Goal: Transaction & Acquisition: Purchase product/service

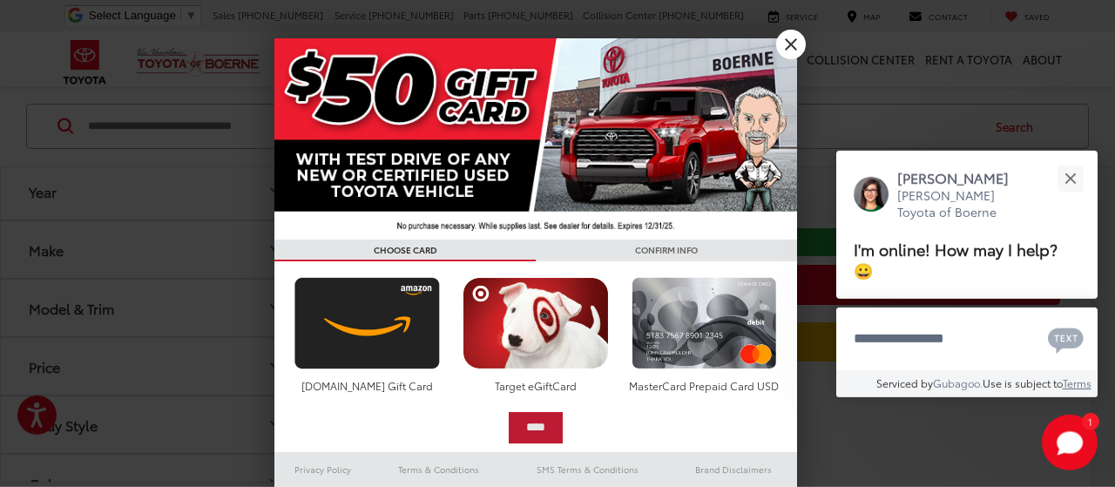
scroll to position [253, 0]
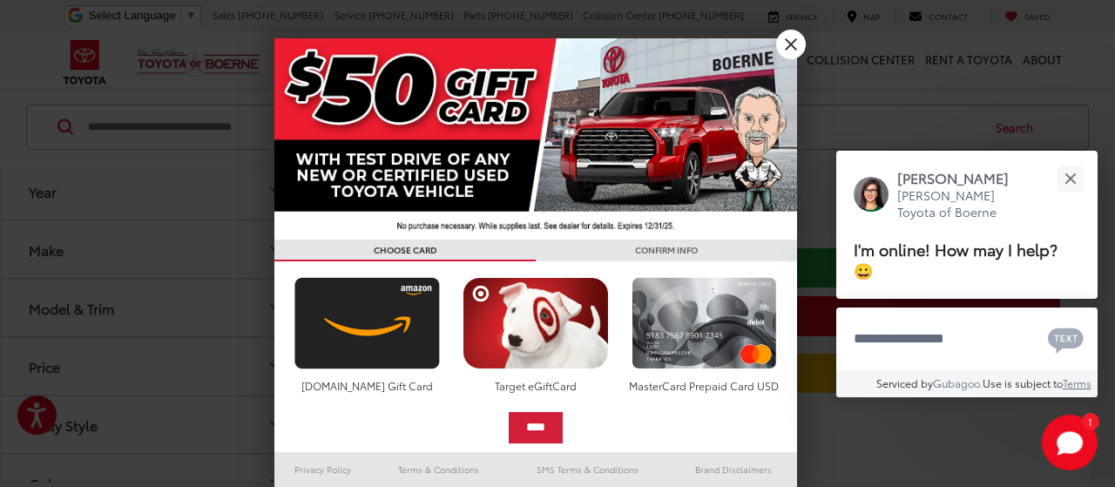
click at [792, 47] on link "X" at bounding box center [791, 45] width 30 height 30
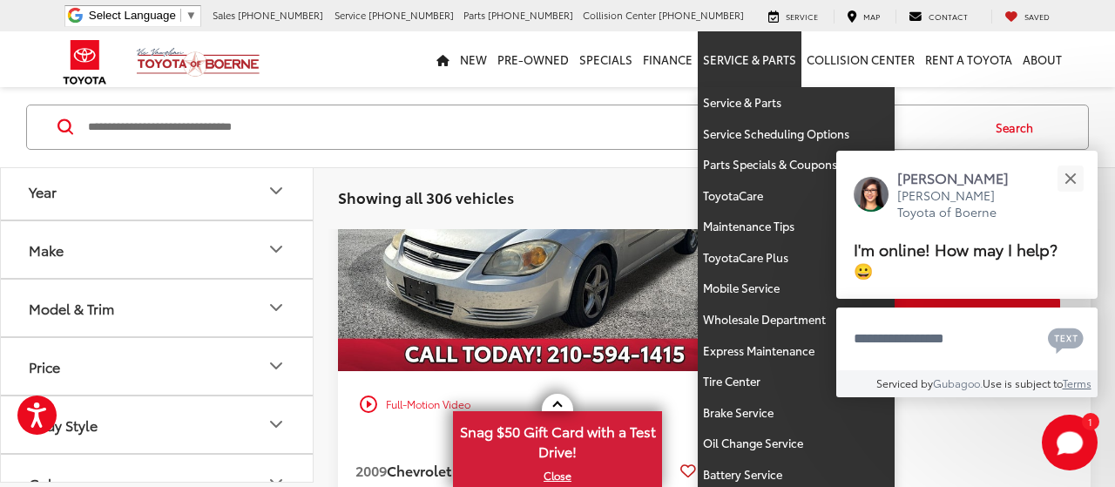
scroll to position [5, 0]
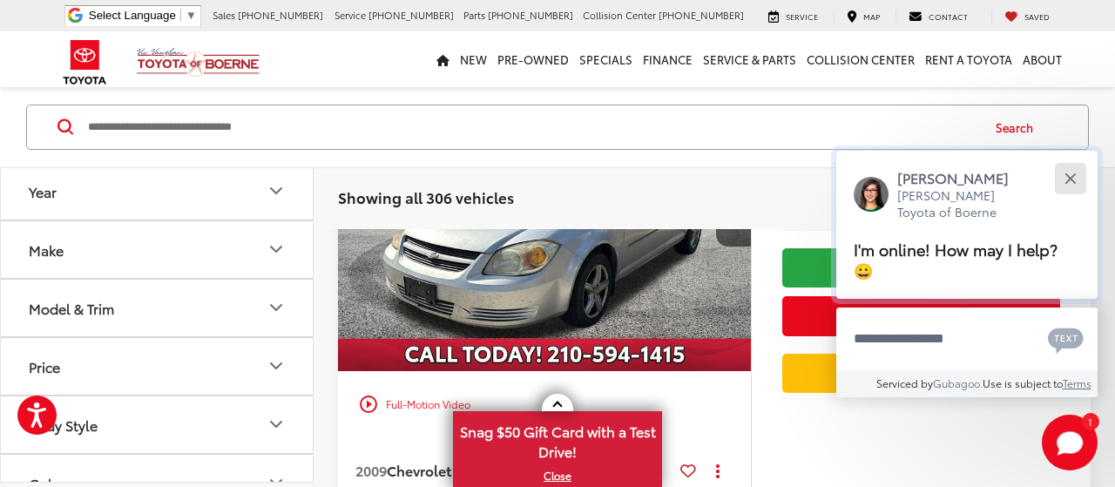
click at [1070, 182] on button "Close" at bounding box center [1069, 177] width 37 height 37
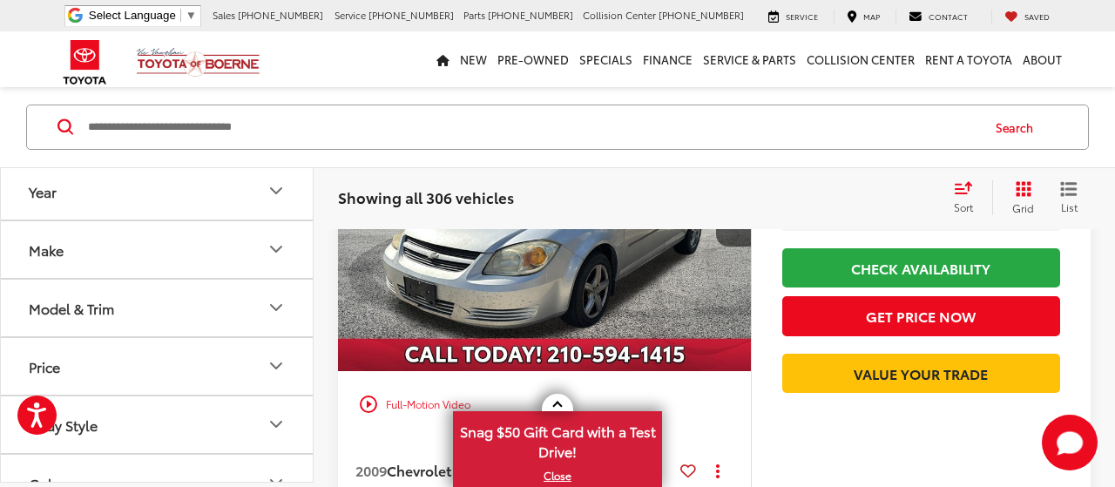
click at [272, 248] on icon "Make" at bounding box center [276, 250] width 21 height 21
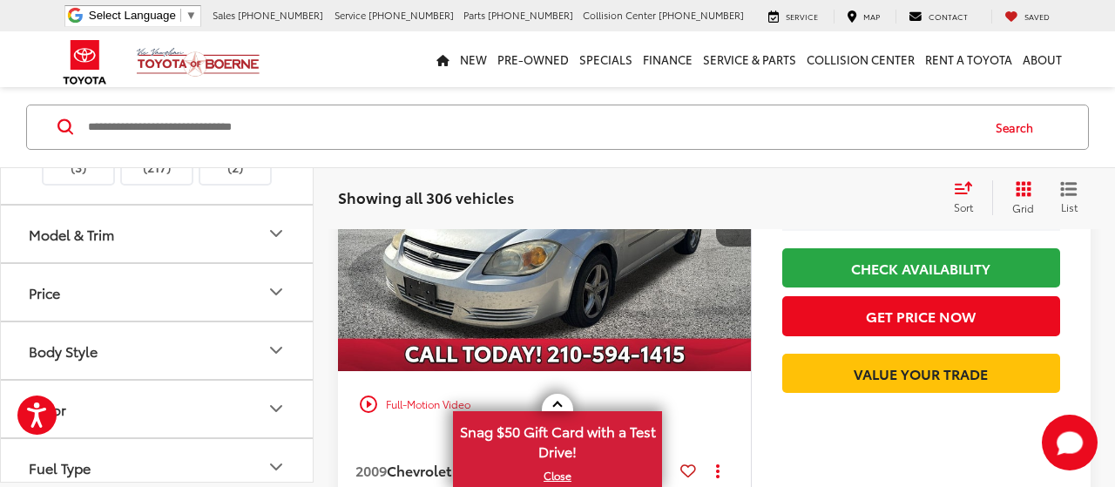
scroll to position [523, 0]
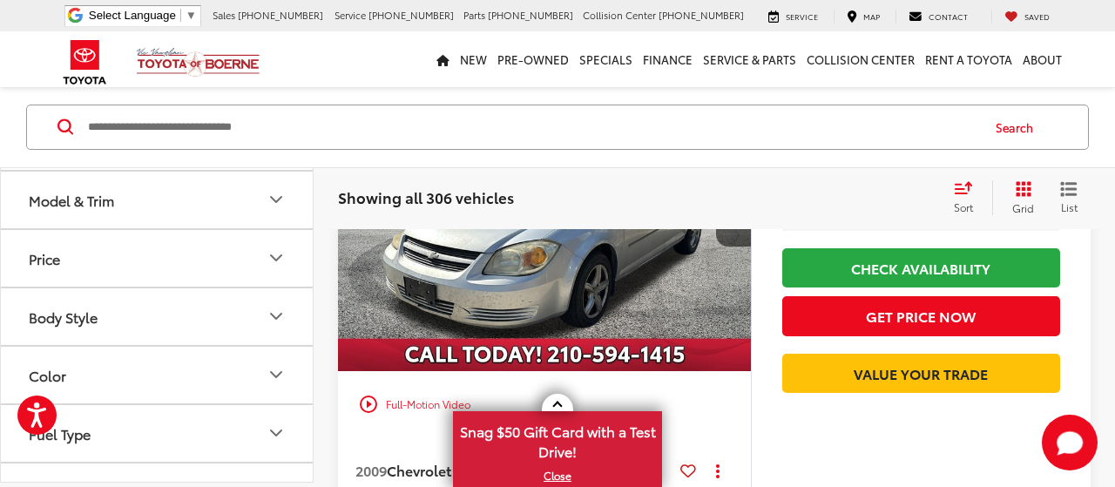
click at [157, 111] on img at bounding box center [157, 111] width 0 height 0
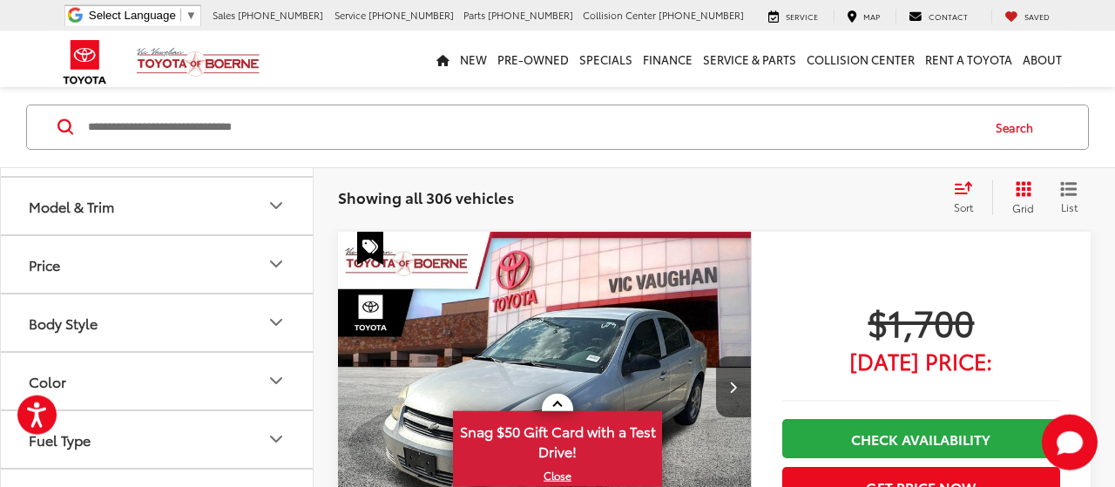
scroll to position [81, 0]
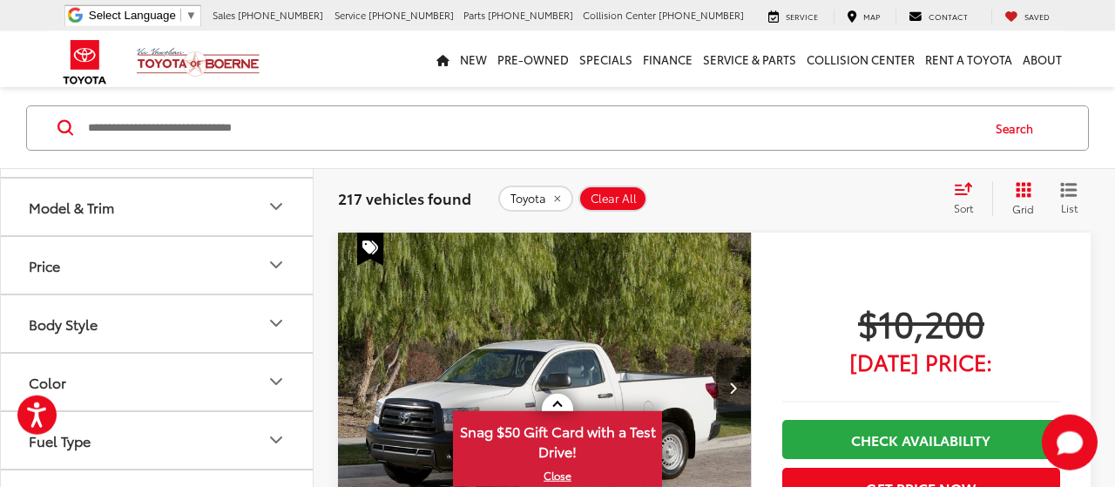
click at [557, 477] on link "X" at bounding box center [558, 475] width 206 height 19
click at [557, 477] on img "2011 Toyota Tundra Grade 4.6L V8 0" at bounding box center [544, 389] width 415 height 312
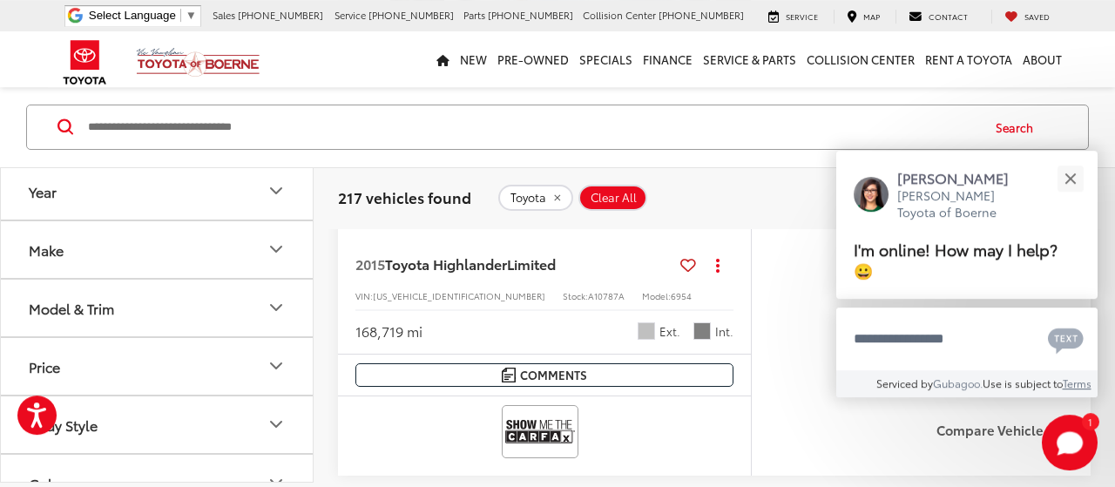
scroll to position [1084, 0]
click at [276, 310] on icon "Model & Trim" at bounding box center [276, 308] width 21 height 21
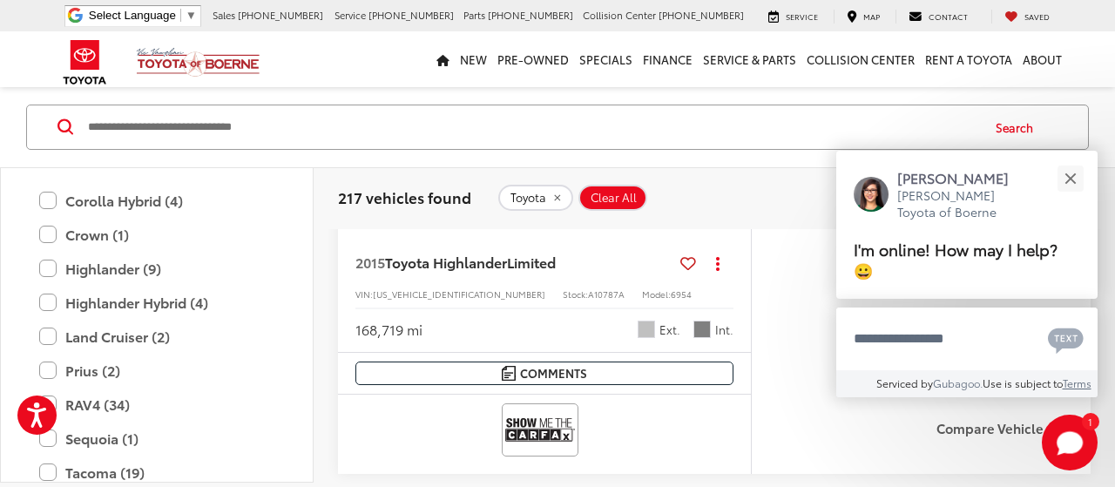
scroll to position [523, 0]
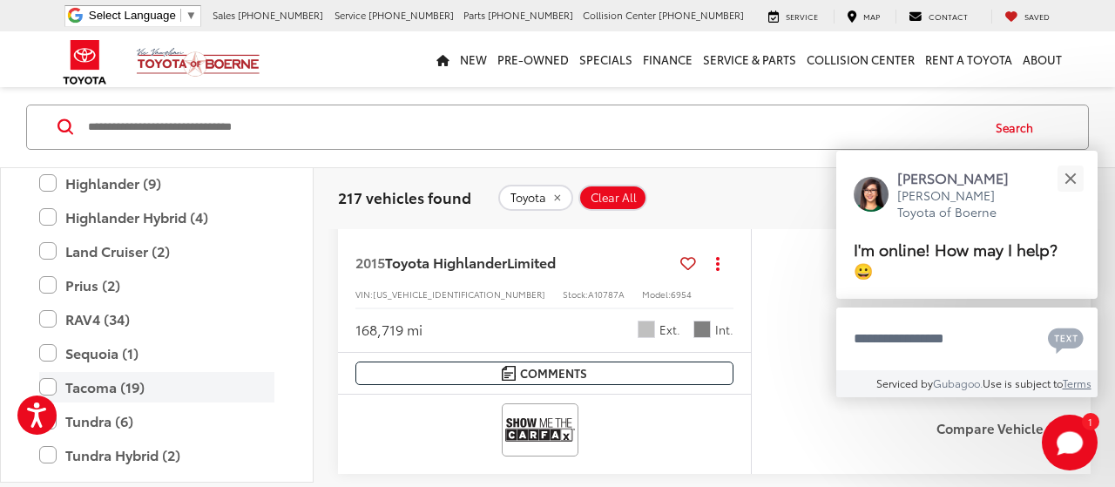
click at [86, 381] on label "Tacoma (19)" at bounding box center [156, 387] width 235 height 30
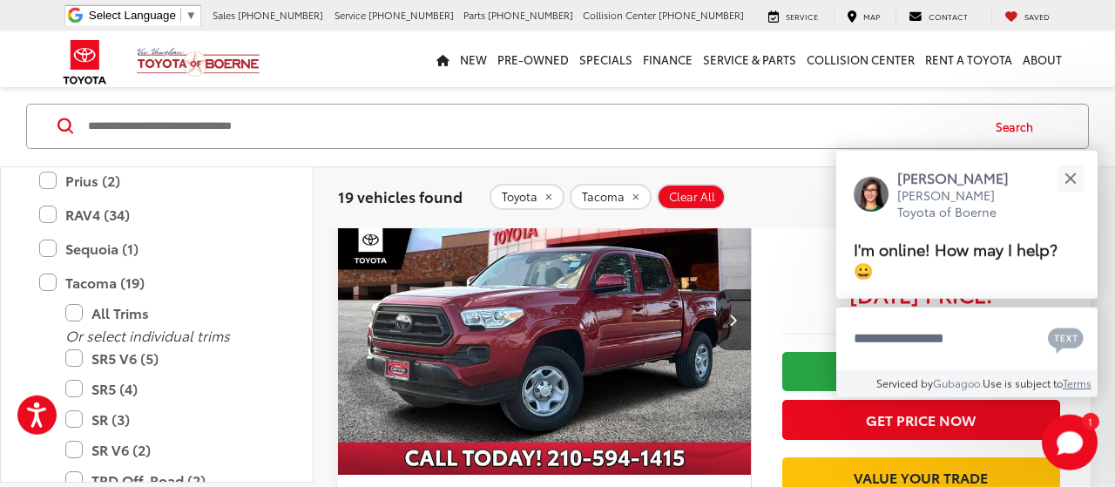
scroll to position [172, 0]
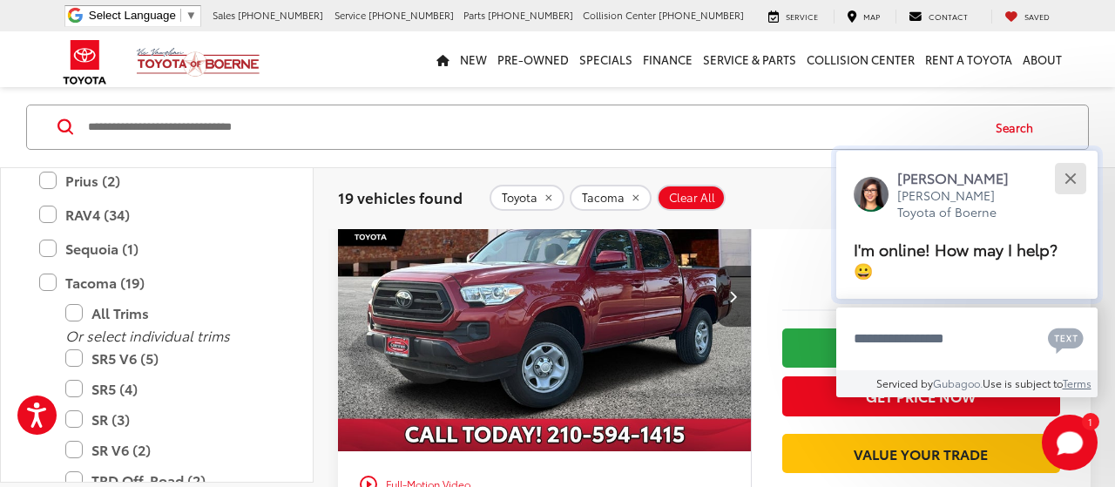
click at [1070, 173] on button "Close" at bounding box center [1069, 177] width 37 height 37
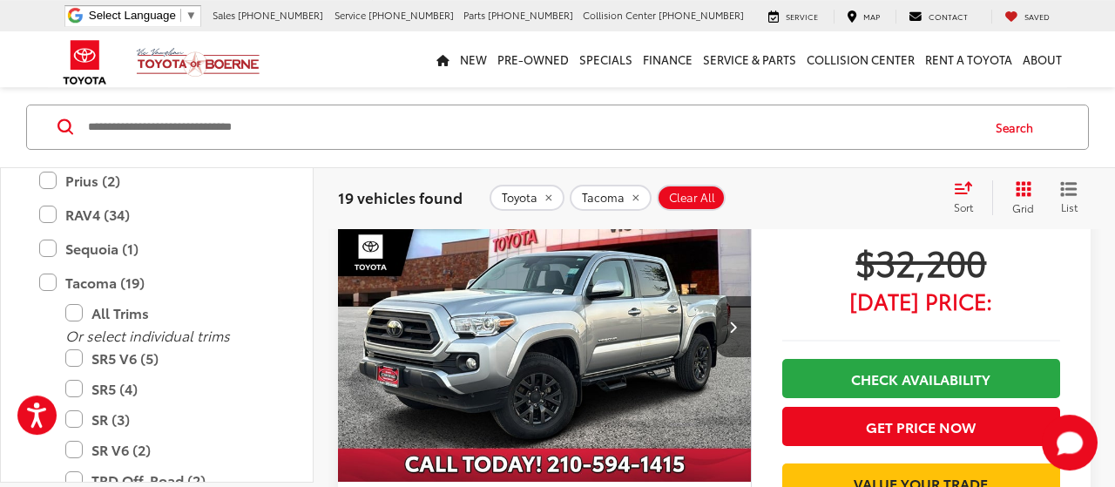
scroll to position [3352, 0]
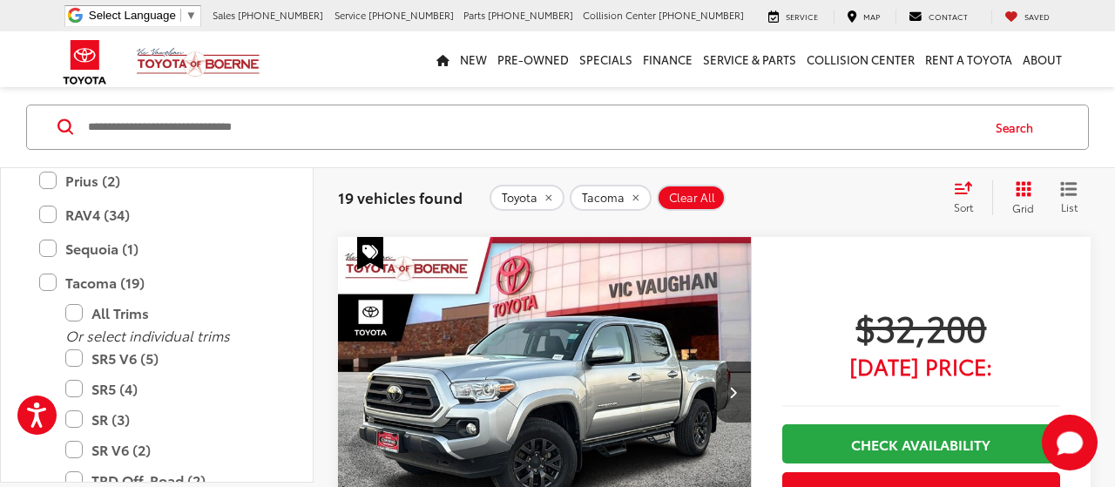
click at [598, 379] on img "2023 Toyota Tacoma SR5 V6 0" at bounding box center [544, 393] width 415 height 312
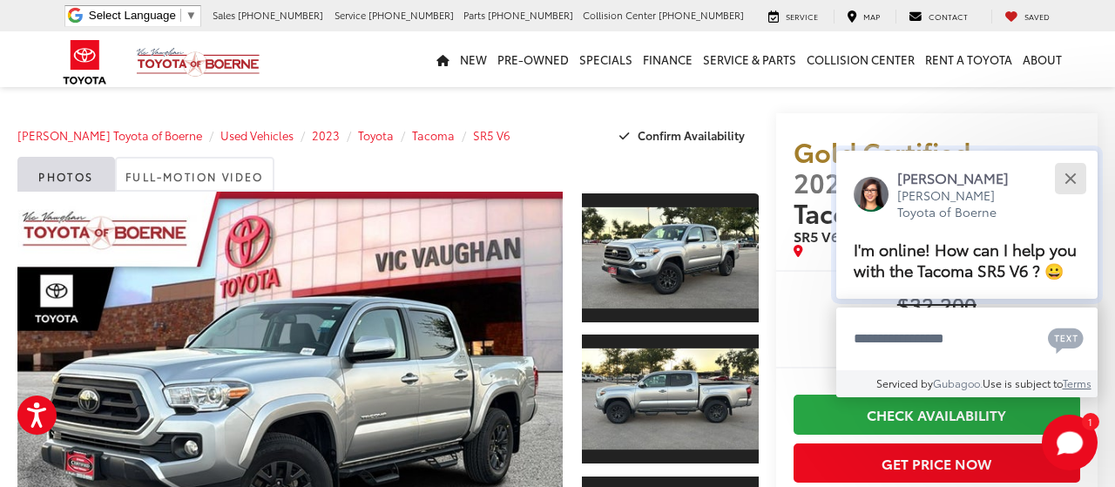
click at [1060, 159] on button "Close" at bounding box center [1069, 177] width 37 height 37
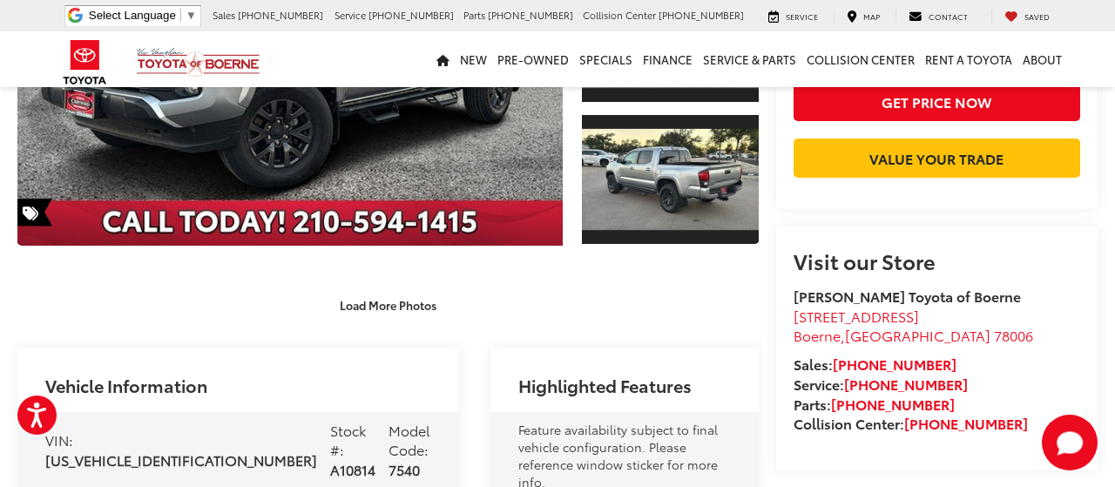
scroll to position [362, 0]
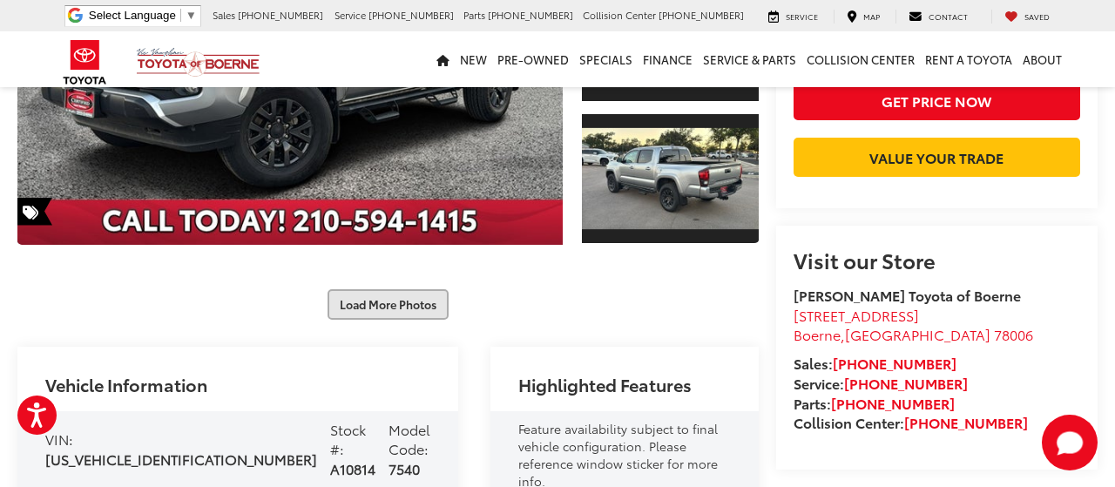
click at [376, 294] on button "Load More Photos" at bounding box center [387, 304] width 121 height 30
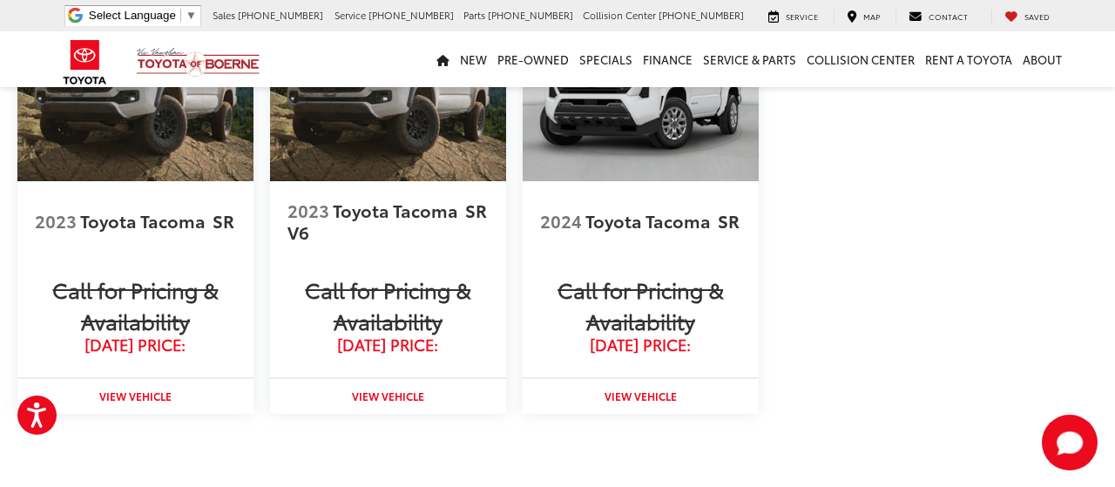
scroll to position [2446, 0]
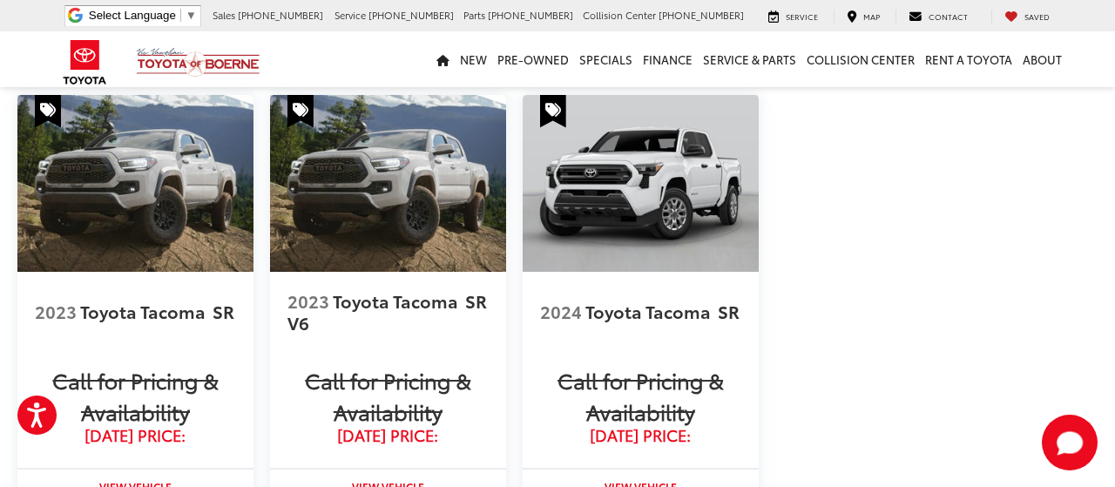
click at [356, 257] on img at bounding box center [388, 183] width 236 height 177
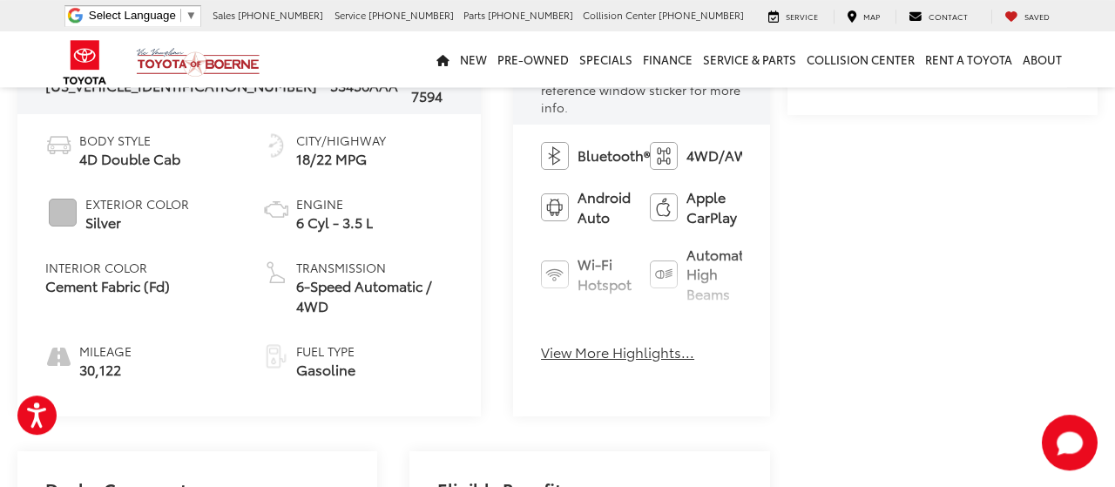
scroll to position [725, 0]
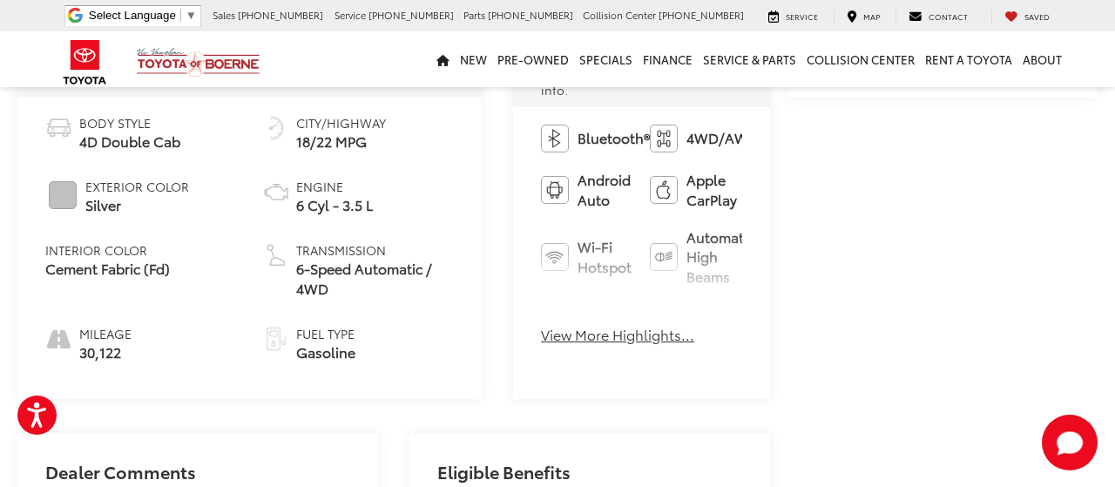
click at [541, 325] on button "View More Highlights..." at bounding box center [617, 335] width 153 height 20
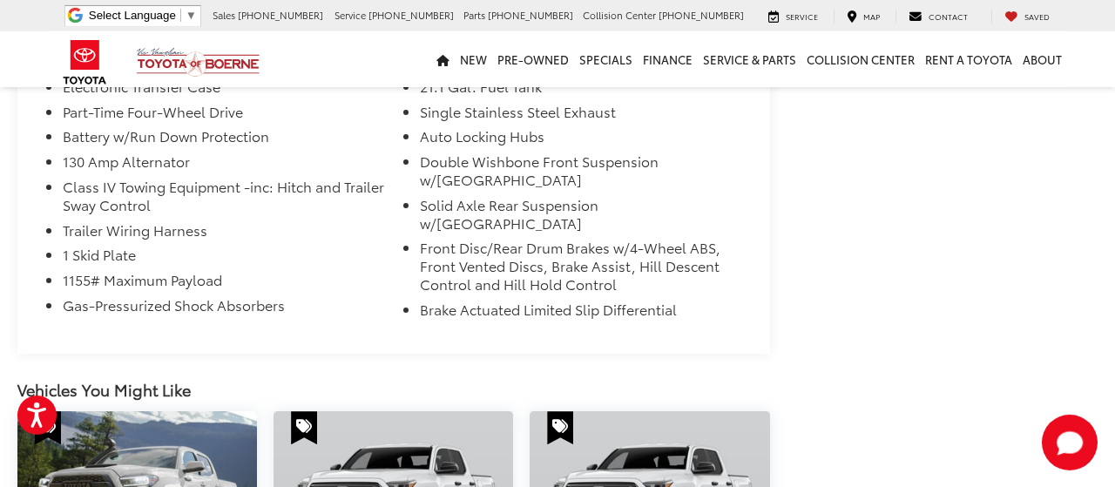
scroll to position [1359, 0]
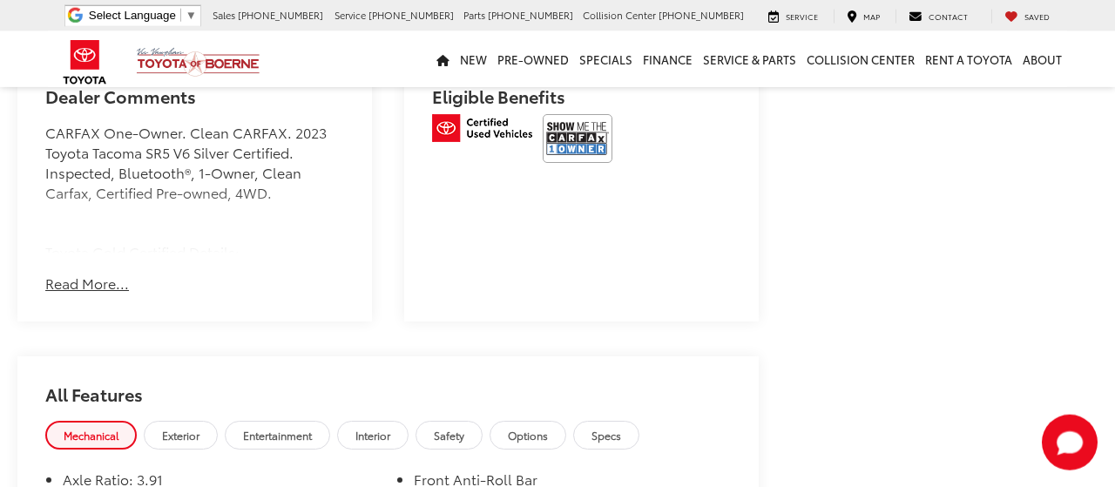
scroll to position [1003, 0]
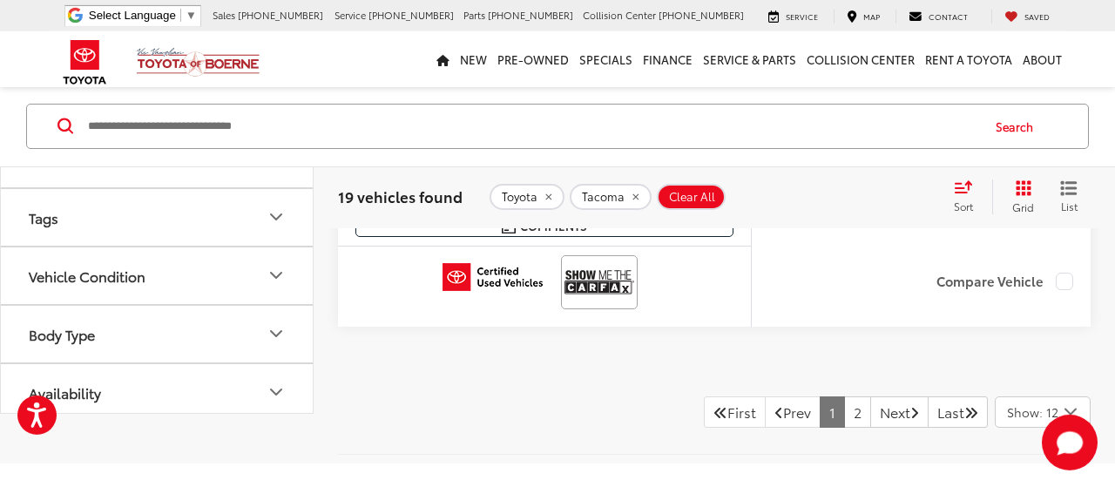
scroll to position [7735, 0]
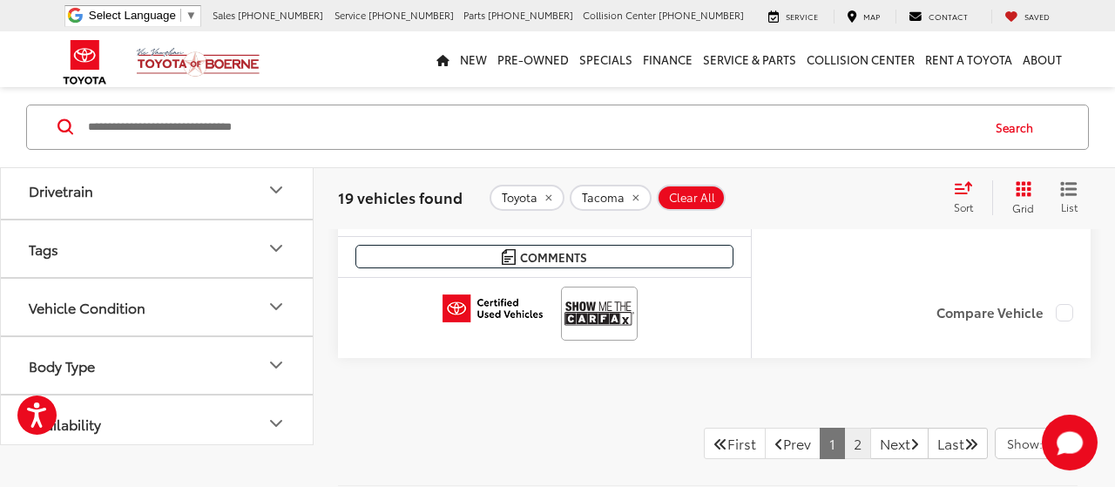
click at [844, 428] on link "2" at bounding box center [857, 443] width 27 height 31
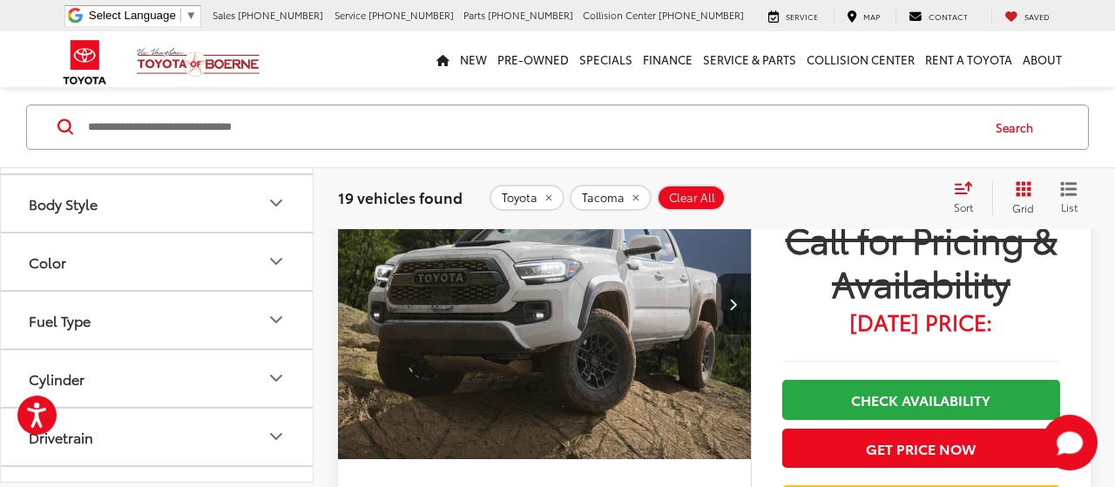
scroll to position [3977, 0]
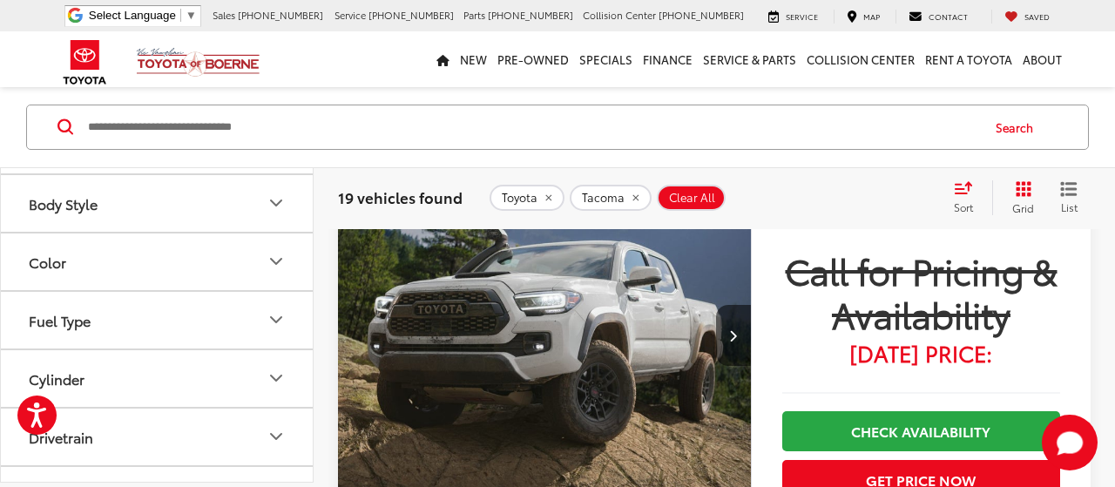
click at [502, 327] on img "2020 Toyota Tacoma SR5 V6 0" at bounding box center [544, 336] width 415 height 312
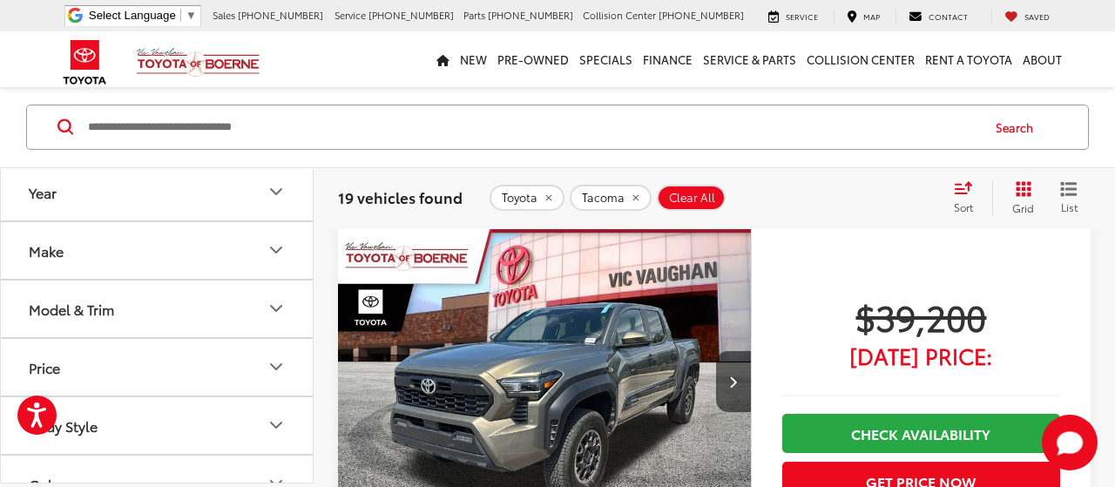
scroll to position [105, 0]
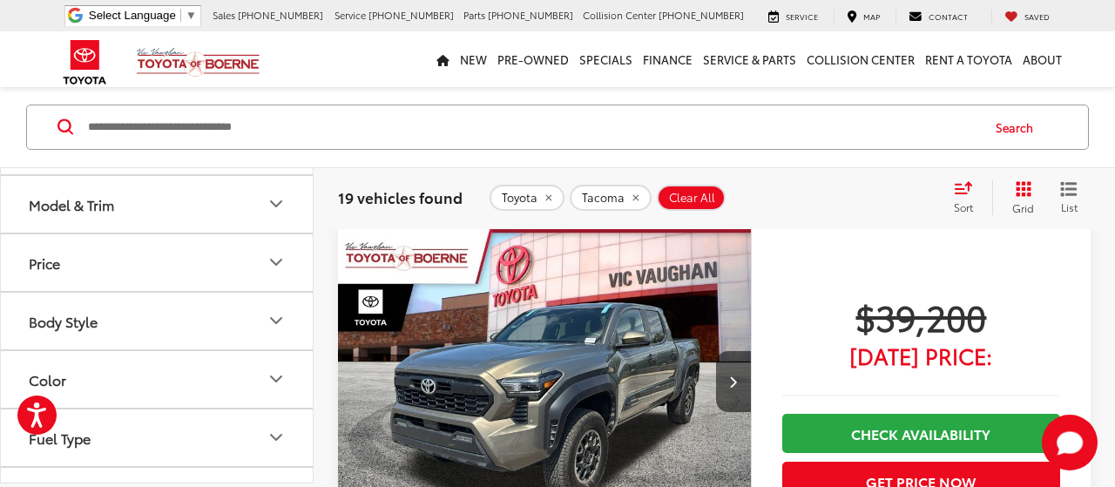
click at [271, 439] on icon "Fuel Type" at bounding box center [276, 437] width 21 height 21
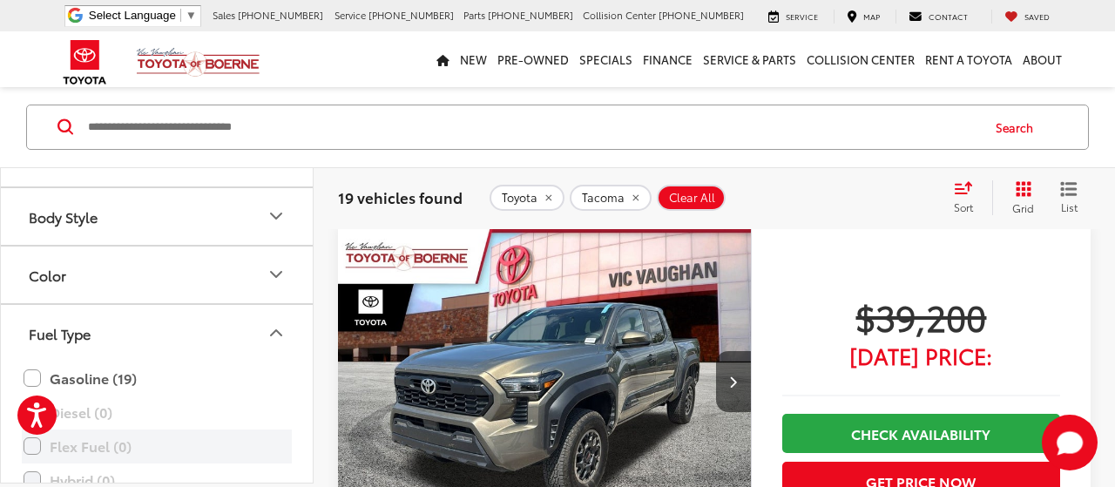
scroll to position [314, 0]
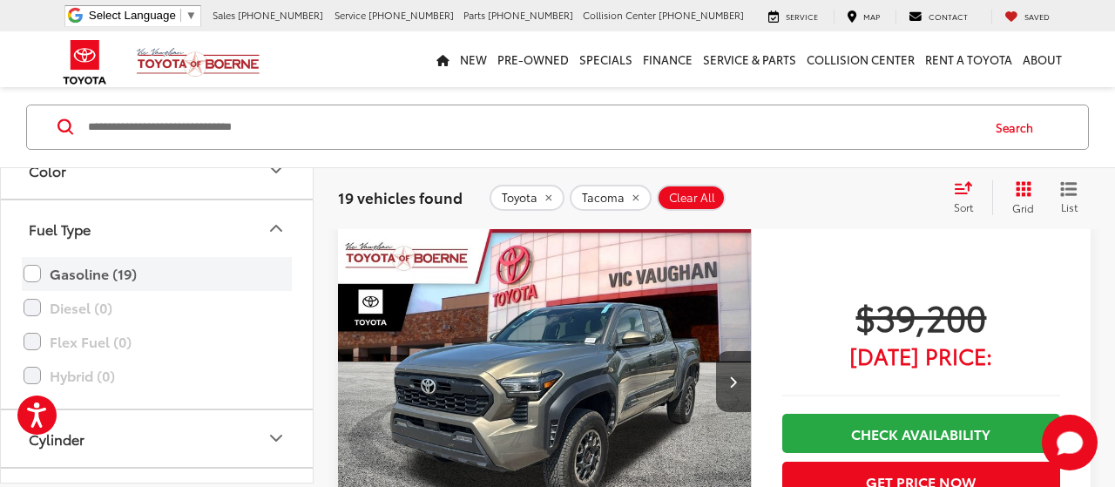
click at [32, 270] on label "Gasoline (19)" at bounding box center [157, 274] width 267 height 30
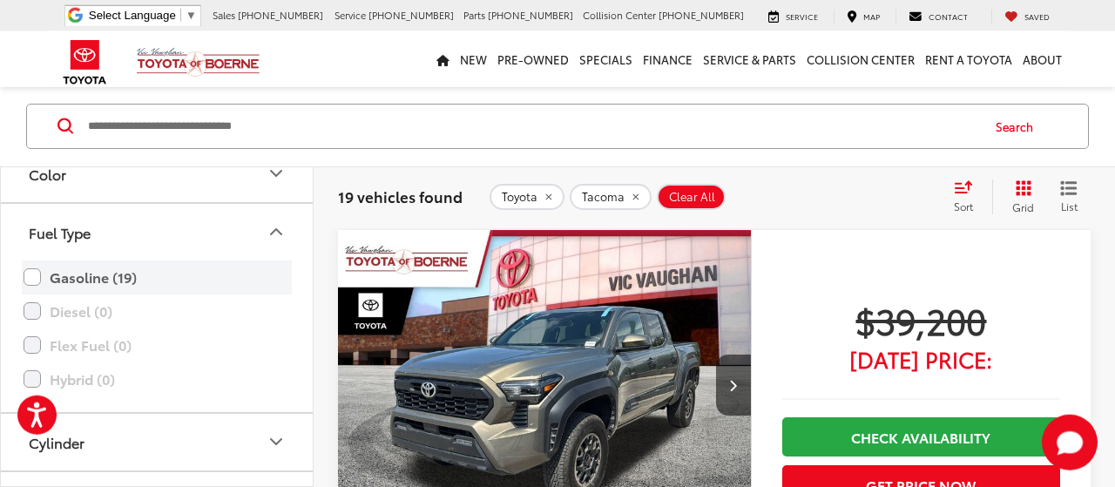
click at [40, 272] on label "Gasoline (19)" at bounding box center [157, 277] width 267 height 30
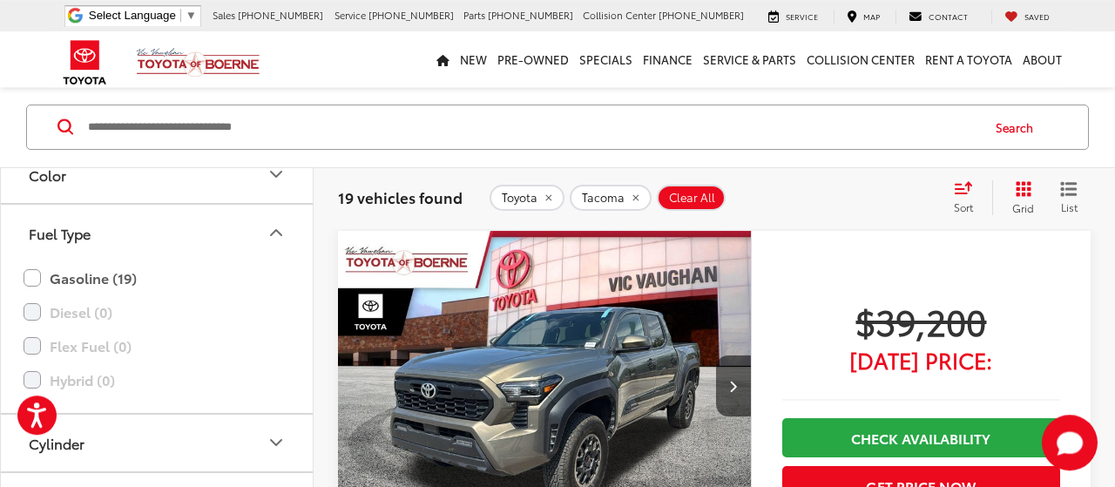
scroll to position [82, 0]
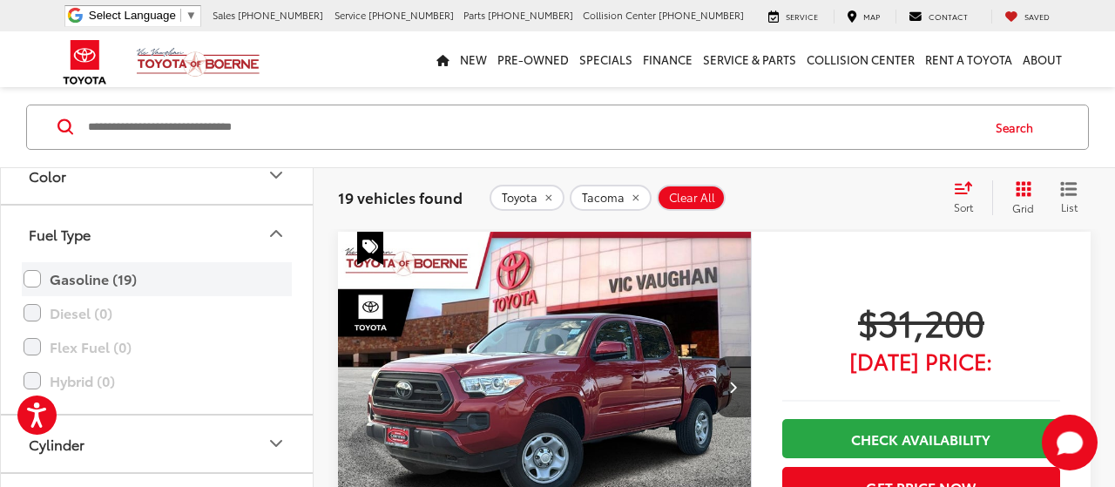
click at [34, 280] on label "Gasoline (19)" at bounding box center [157, 279] width 267 height 30
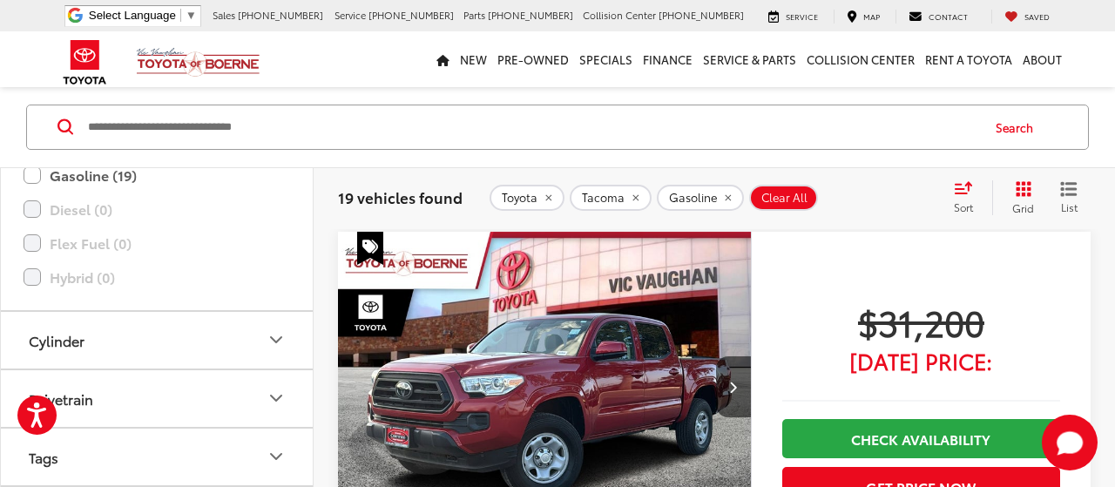
scroll to position [418, 0]
click at [265, 332] on button "Cylinder" at bounding box center [158, 339] width 314 height 57
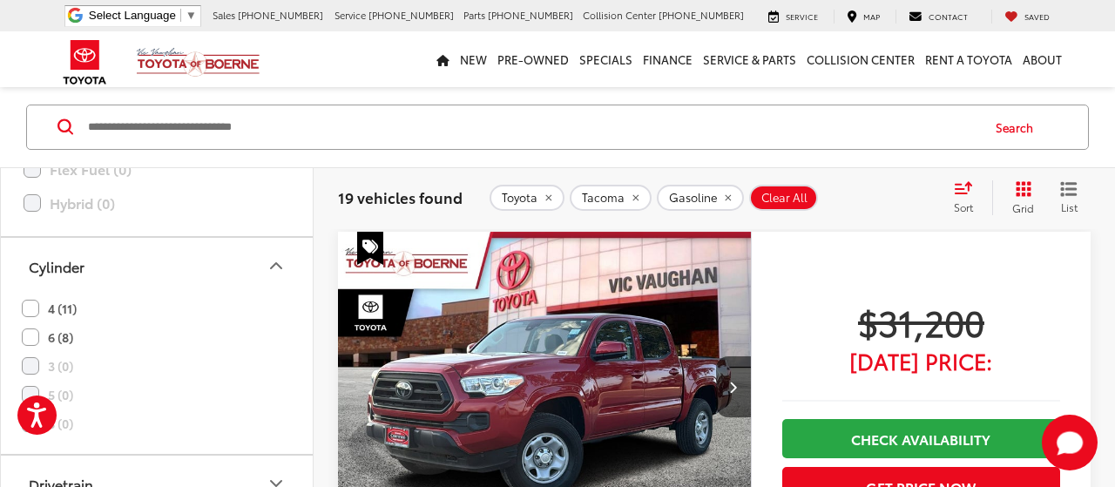
scroll to position [523, 0]
click at [33, 302] on label "6 (8)" at bounding box center [47, 306] width 51 height 29
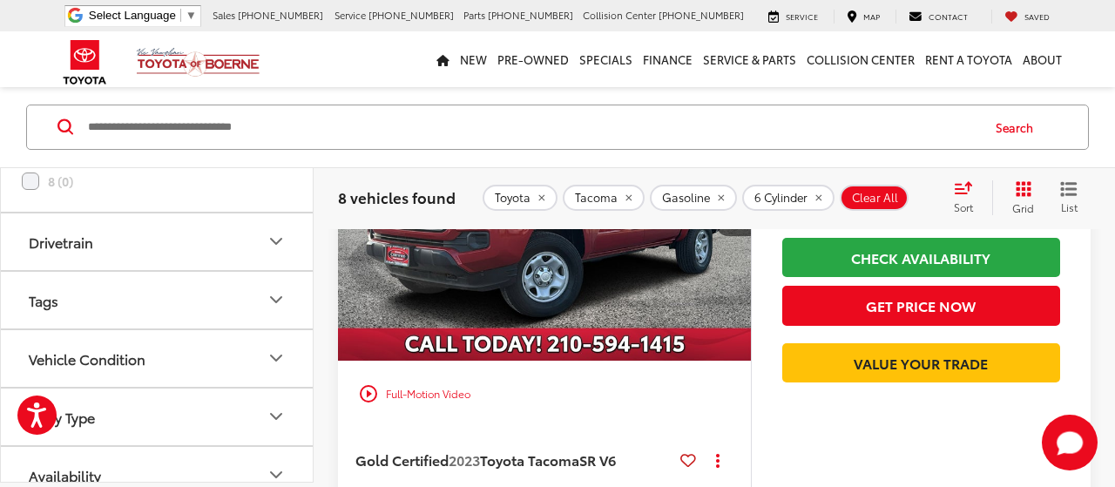
scroll to position [732, 0]
click at [274, 230] on icon "Drivetrain" at bounding box center [276, 237] width 21 height 21
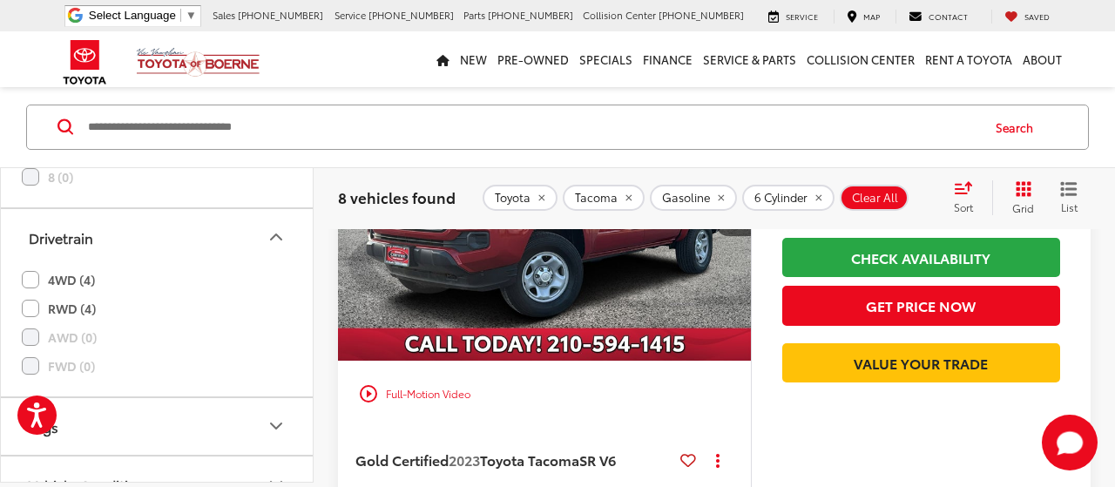
click at [32, 275] on label "4WD (4)" at bounding box center [58, 280] width 73 height 29
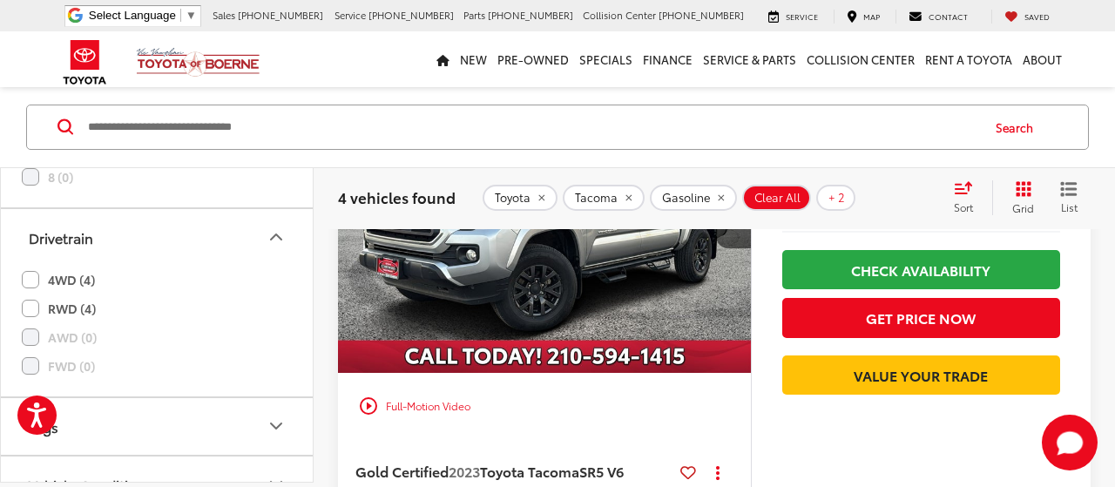
scroll to position [996, 0]
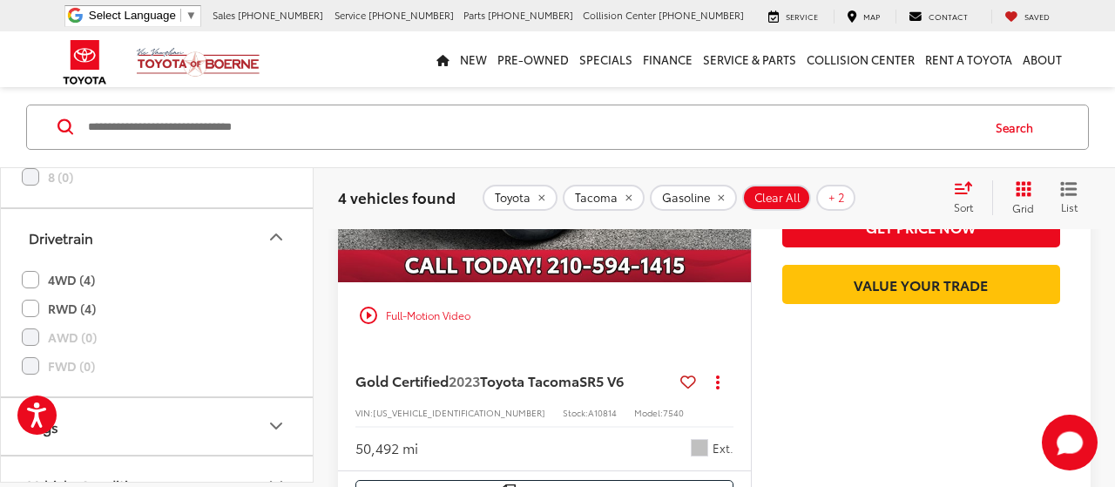
click at [686, 370] on div "Gold Certified 2023 Toyota Tacoma SR5 V6 Copy Link Share Print View Details VIN…" at bounding box center [544, 409] width 413 height 122
click at [686, 381] on icon at bounding box center [688, 381] width 16 height 1
click at [685, 373] on label at bounding box center [688, 381] width 16 height 17
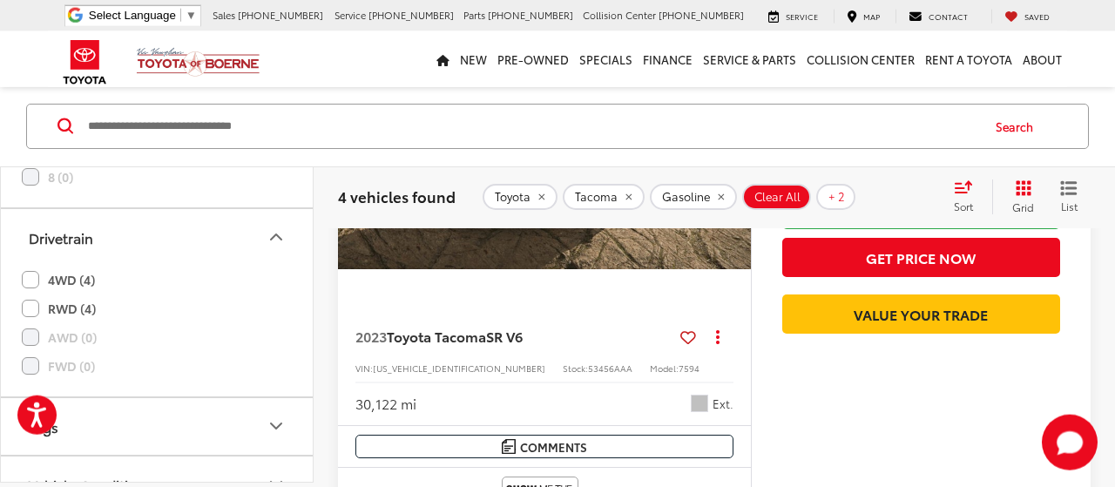
scroll to position [2355, 0]
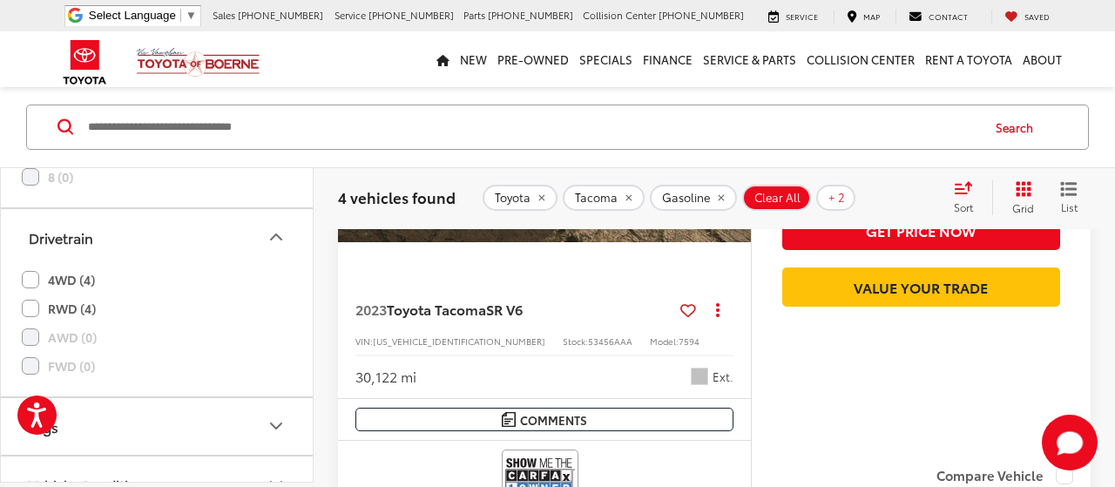
click at [686, 310] on icon at bounding box center [688, 310] width 16 height 1
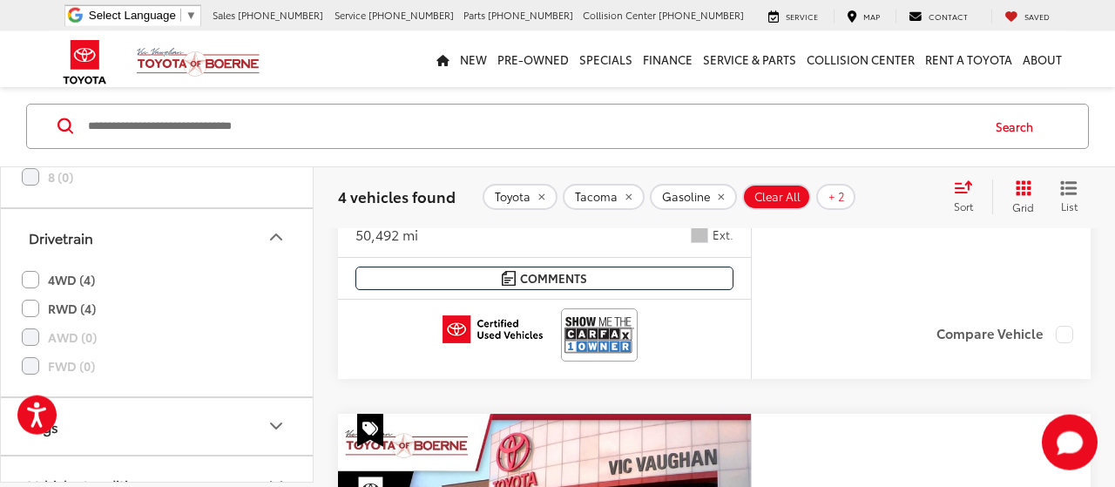
scroll to position [1178, 0]
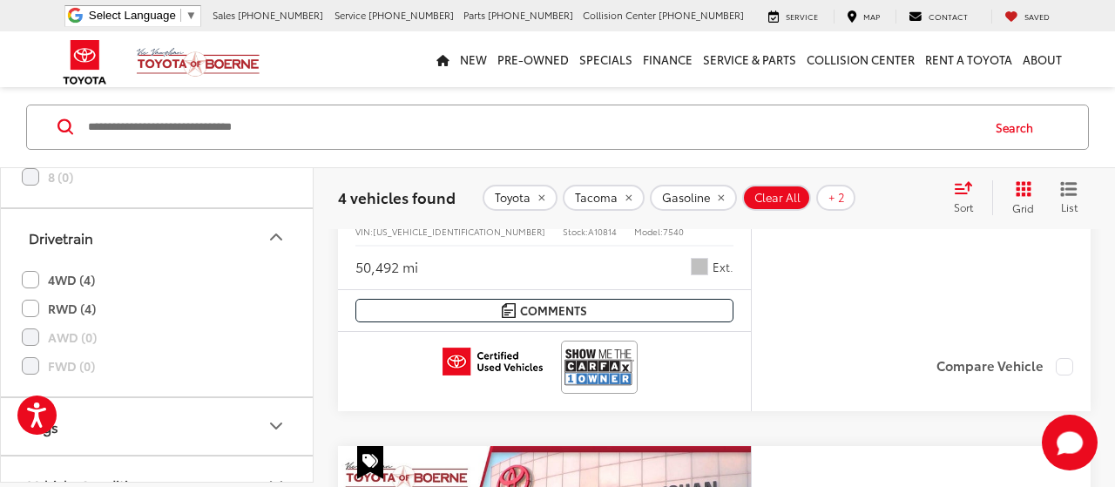
click at [110, 120] on input "Search by Make, Model, or Keyword" at bounding box center [532, 127] width 893 height 42
click at [111, 120] on input "Search by Make, Model, or Keyword" at bounding box center [532, 127] width 893 height 42
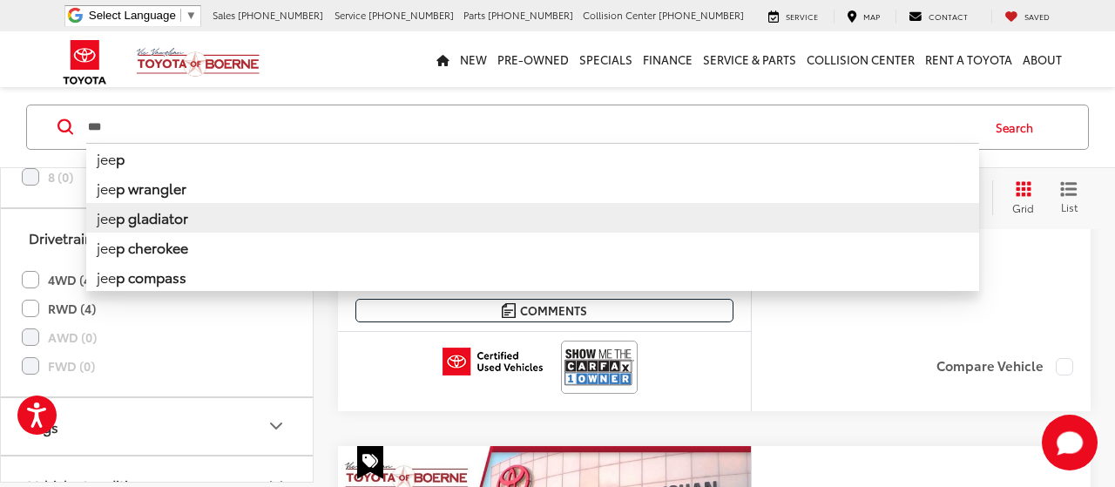
click at [139, 222] on b "p gladiator" at bounding box center [152, 217] width 72 height 20
type input "**********"
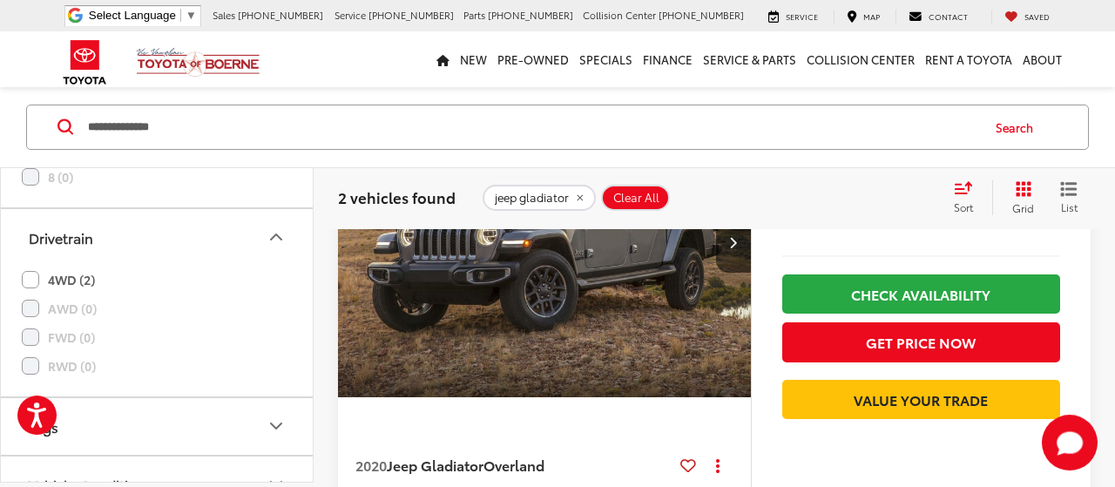
scroll to position [263, 0]
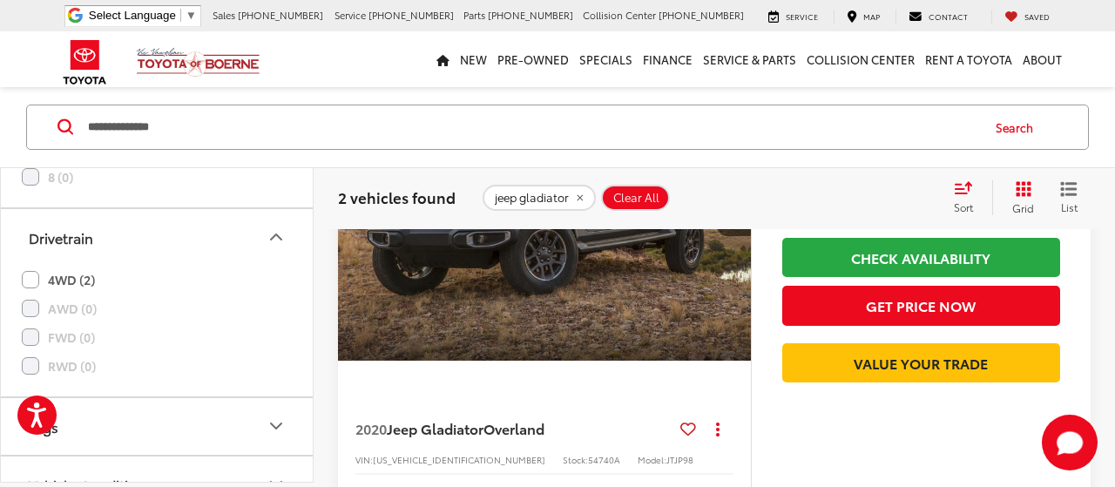
click at [689, 429] on icon at bounding box center [688, 429] width 16 height 1
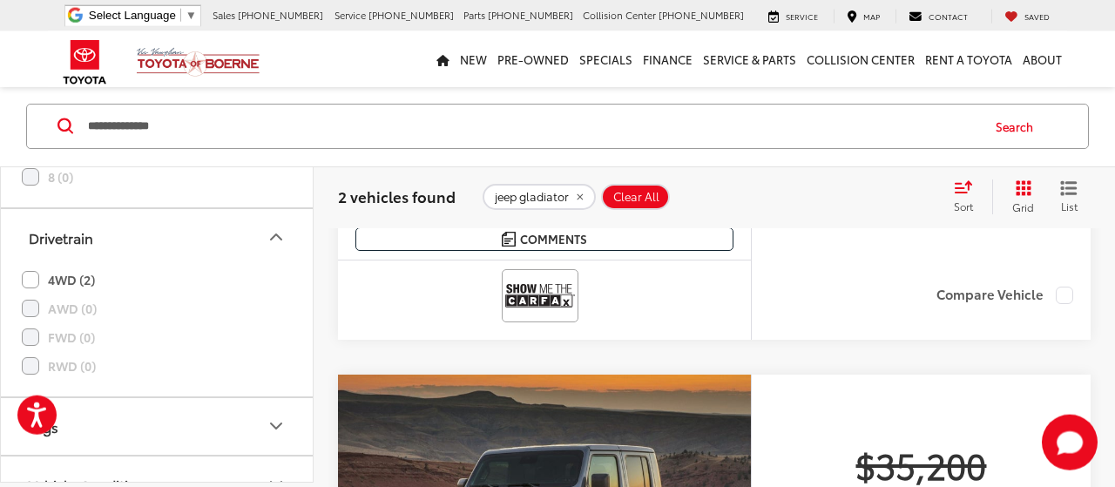
scroll to position [444, 0]
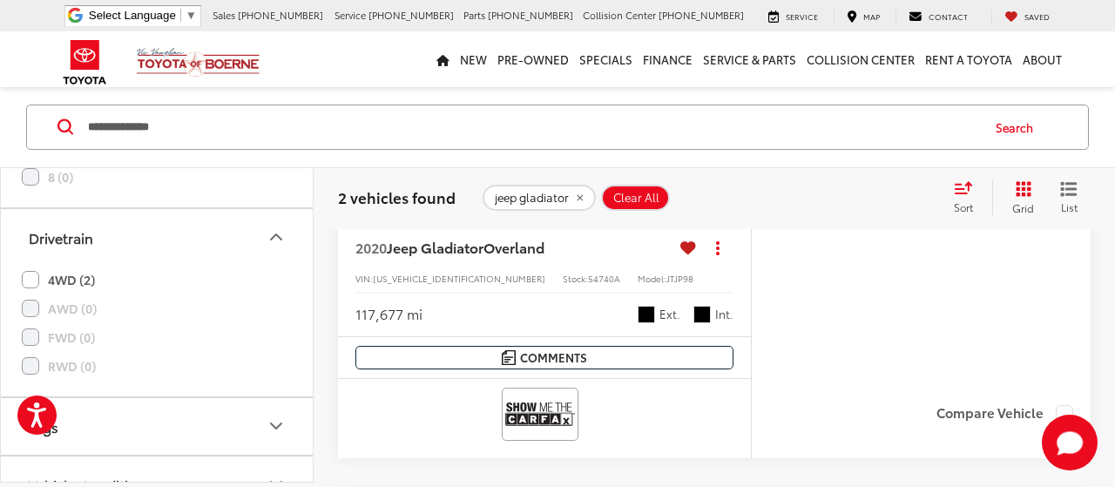
click at [689, 247] on icon at bounding box center [688, 247] width 16 height 1
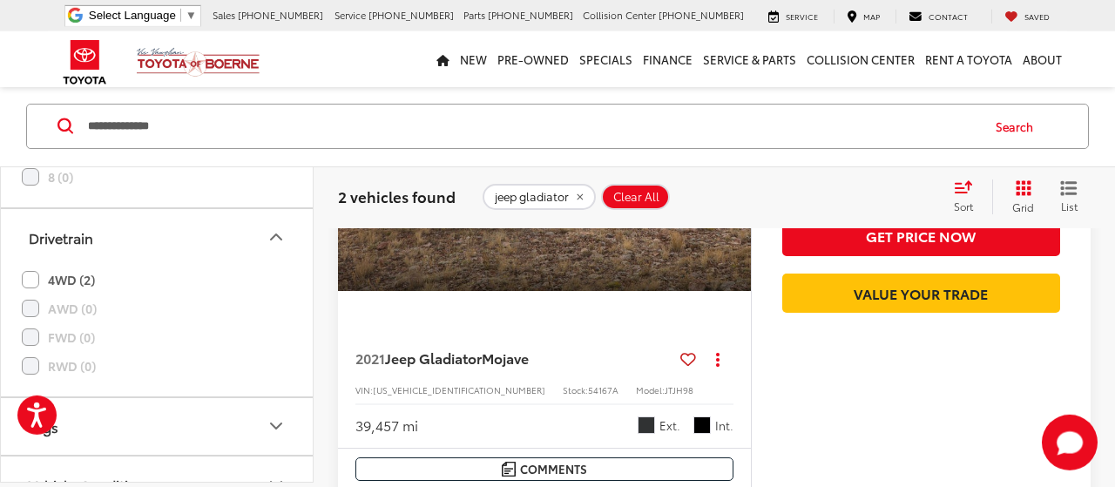
scroll to position [988, 0]
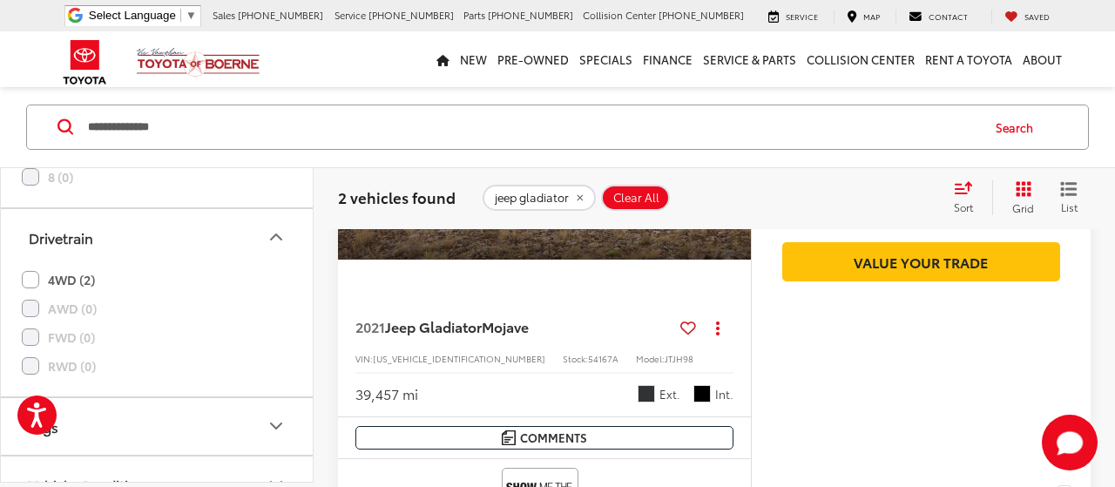
click at [687, 327] on icon at bounding box center [688, 327] width 16 height 1
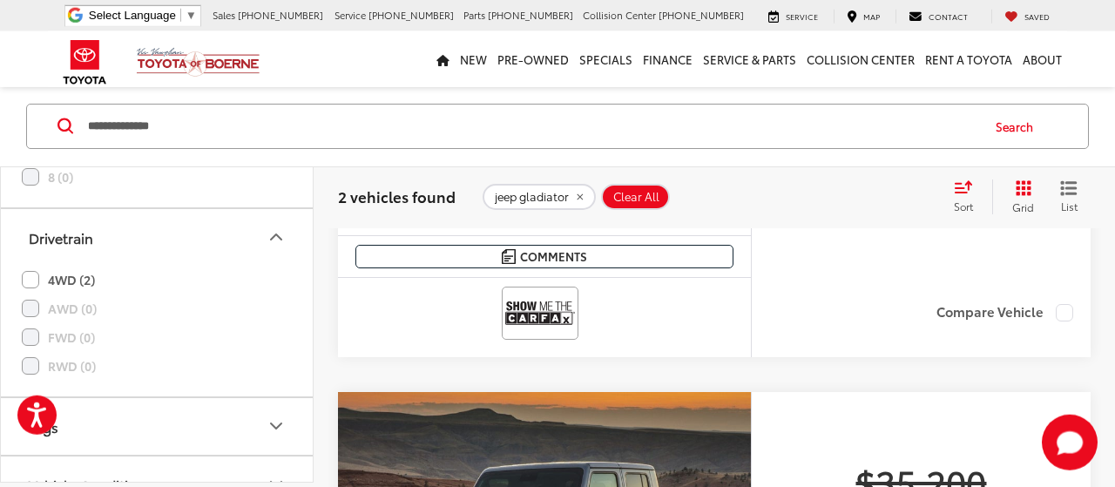
scroll to position [444, 0]
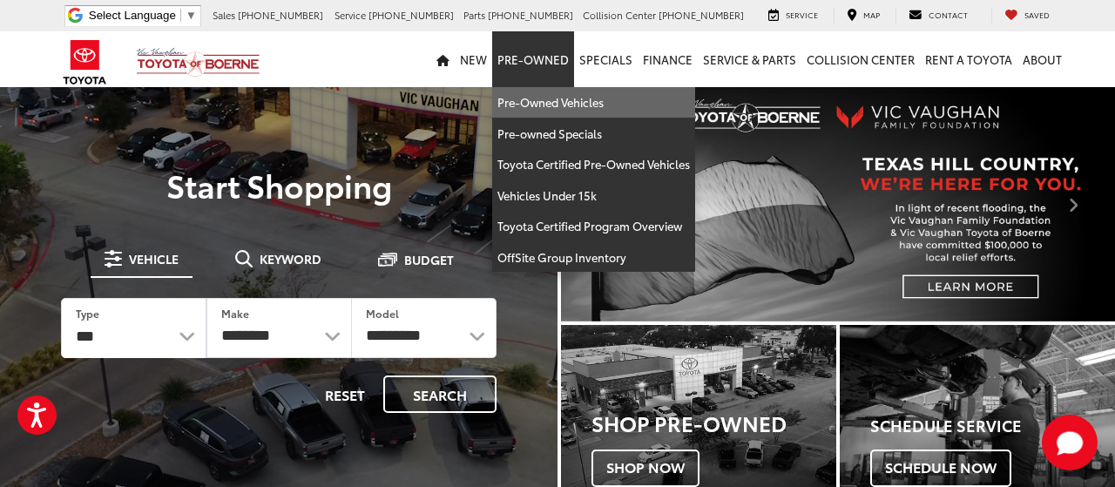
click at [544, 102] on link "Pre-Owned Vehicles" at bounding box center [593, 102] width 203 height 31
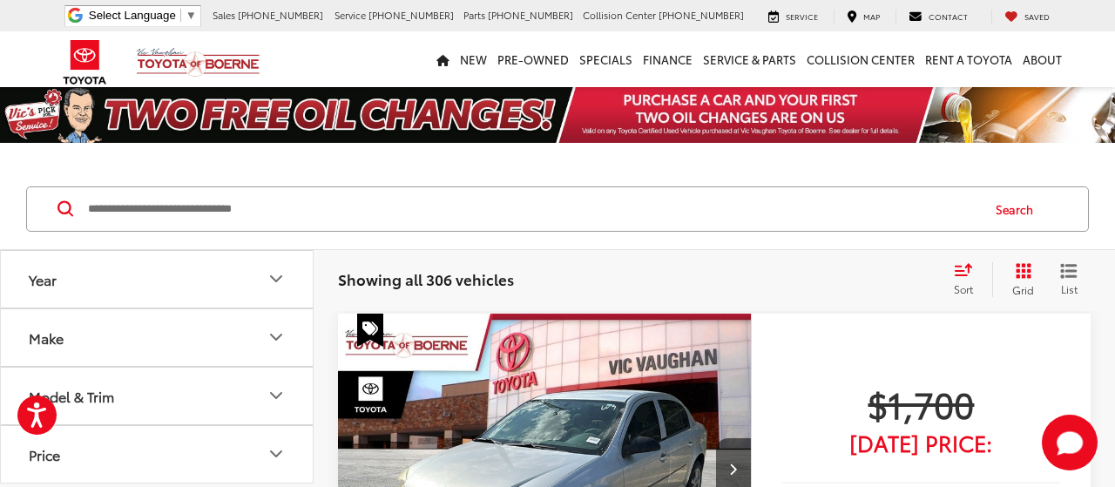
click at [276, 341] on icon "Make" at bounding box center [276, 337] width 21 height 21
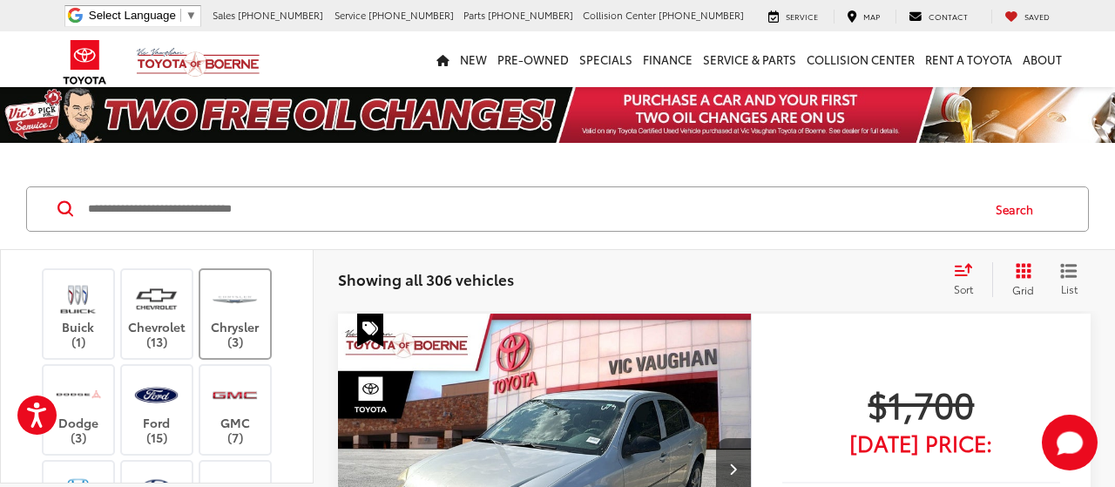
scroll to position [209, 0]
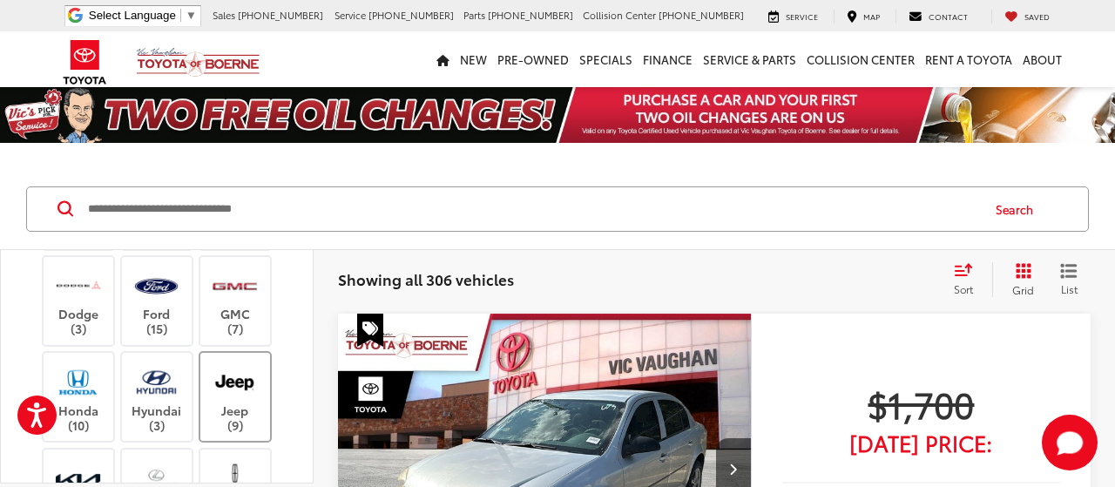
click at [246, 405] on label "Jeep (9)" at bounding box center [235, 396] width 71 height 71
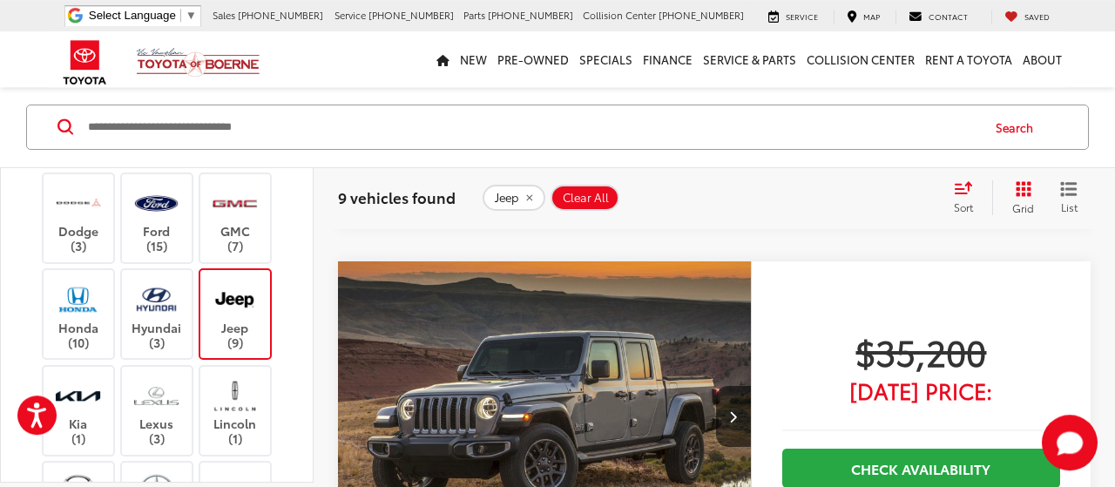
scroll to position [3261, 0]
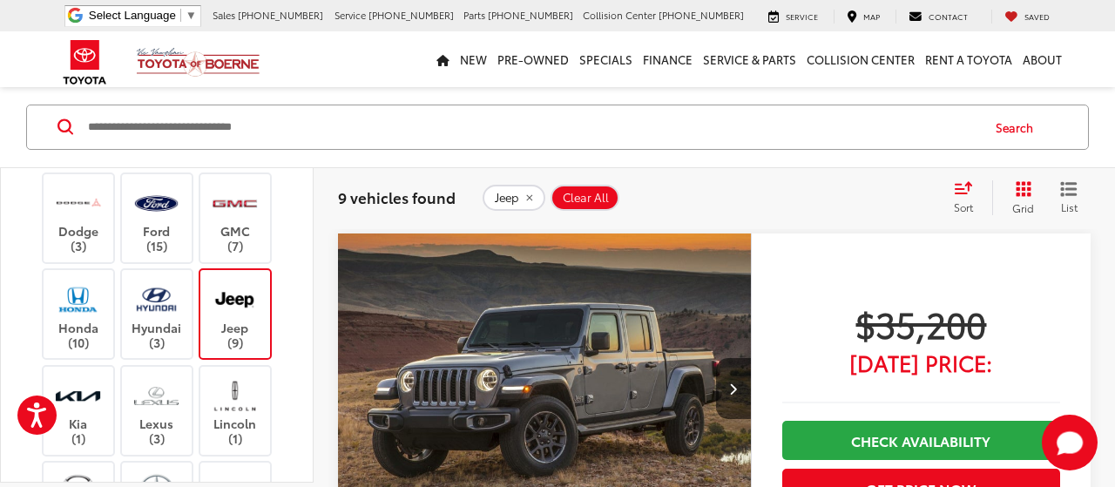
click at [557, 403] on img "2021 Jeep Gladiator Mojave 0" at bounding box center [544, 389] width 415 height 312
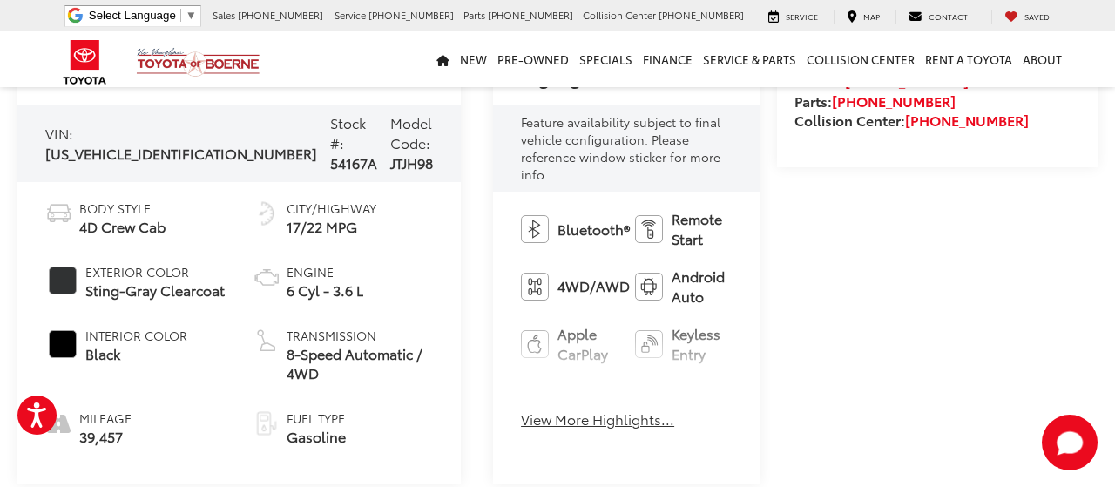
scroll to position [725, 0]
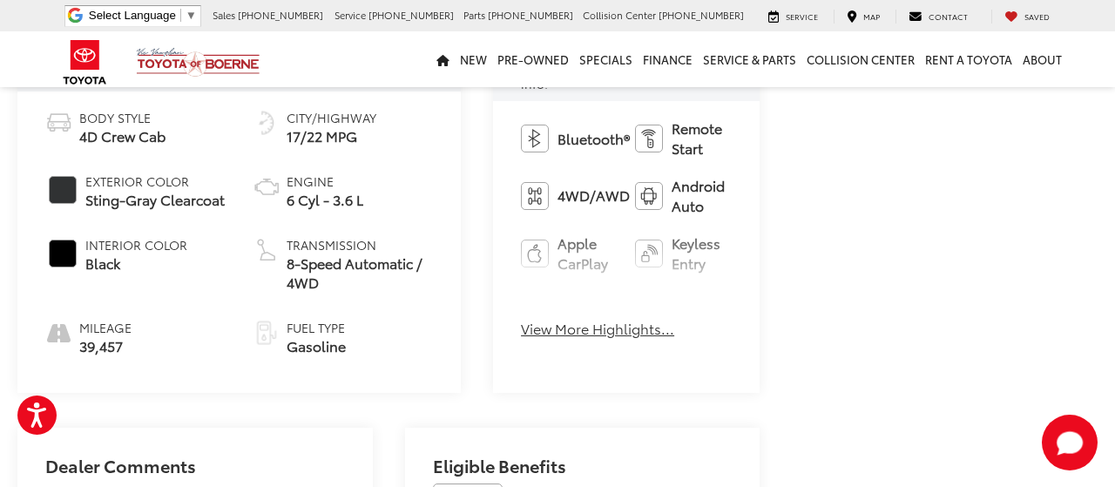
click at [521, 319] on button "View More Highlights..." at bounding box center [597, 329] width 153 height 20
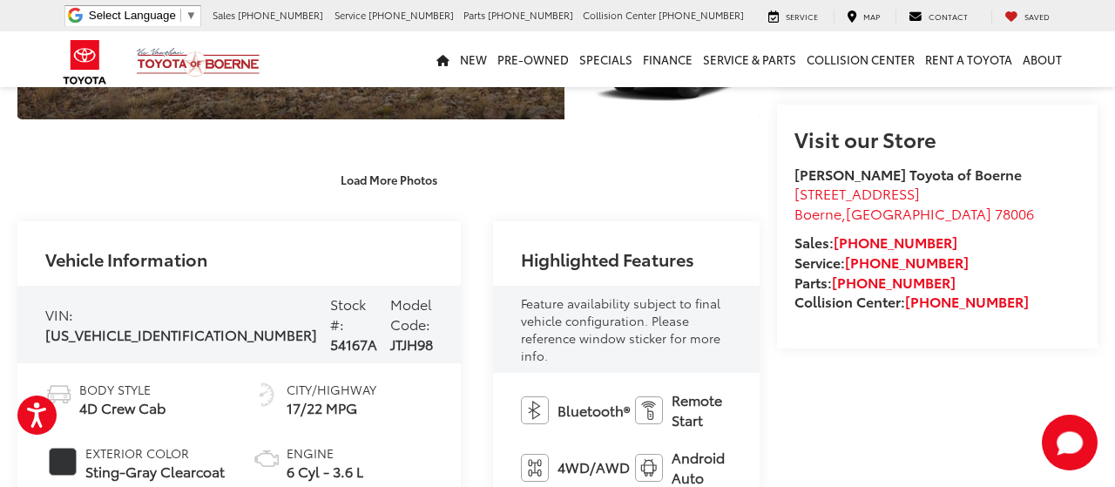
scroll to position [91, 0]
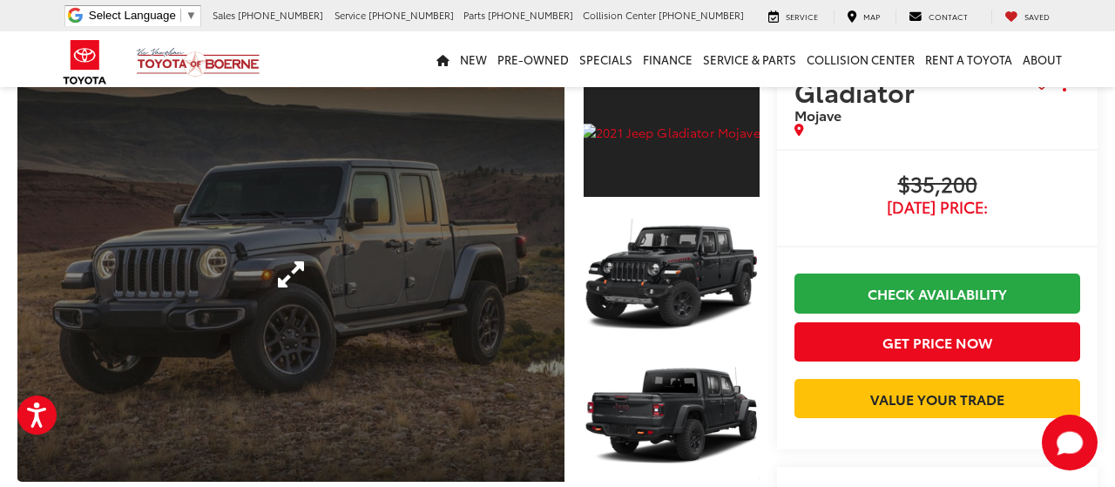
click at [379, 266] on link "Expand Photo 0" at bounding box center [290, 273] width 547 height 415
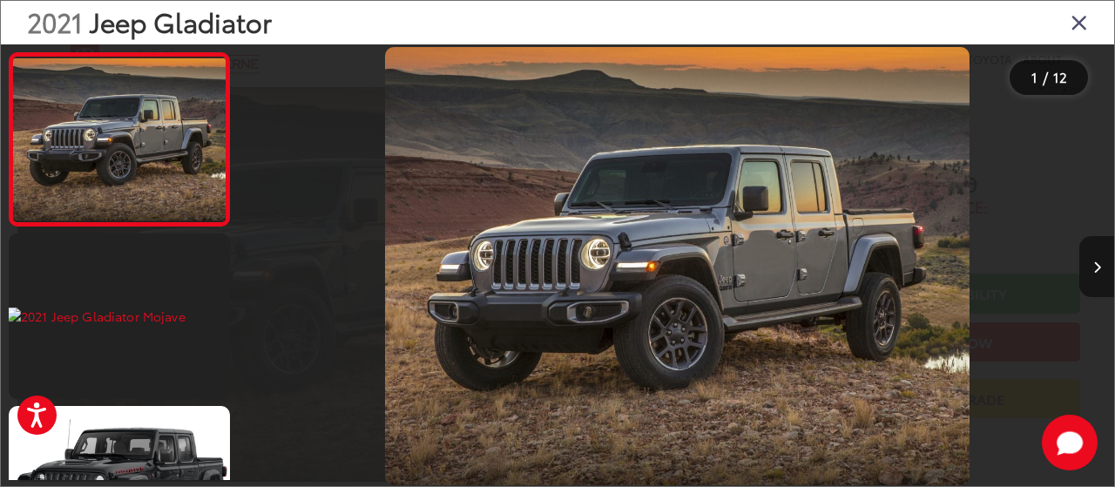
click at [1092, 264] on button "Next image" at bounding box center [1096, 266] width 35 height 61
click at [1092, 265] on button "Next image" at bounding box center [1096, 266] width 35 height 61
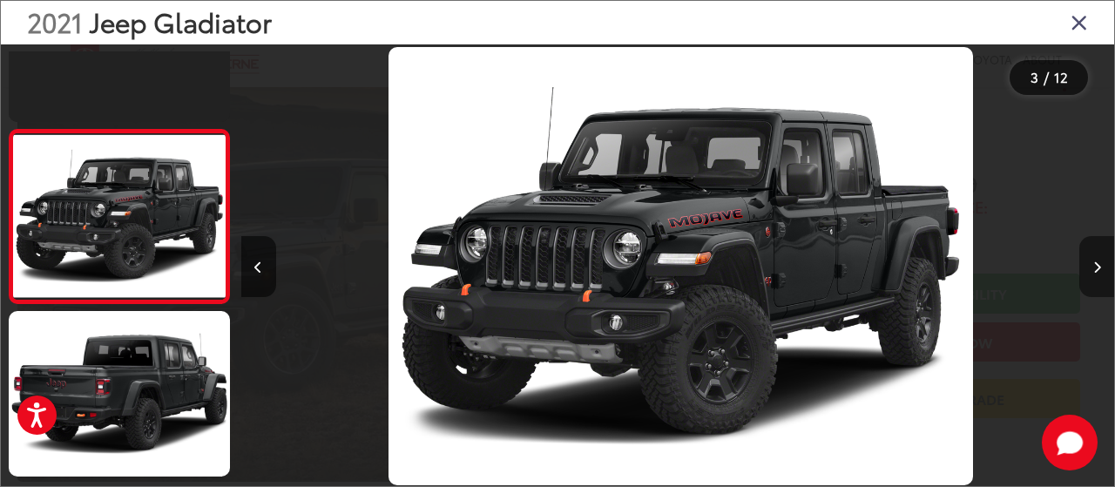
scroll to position [0, 0]
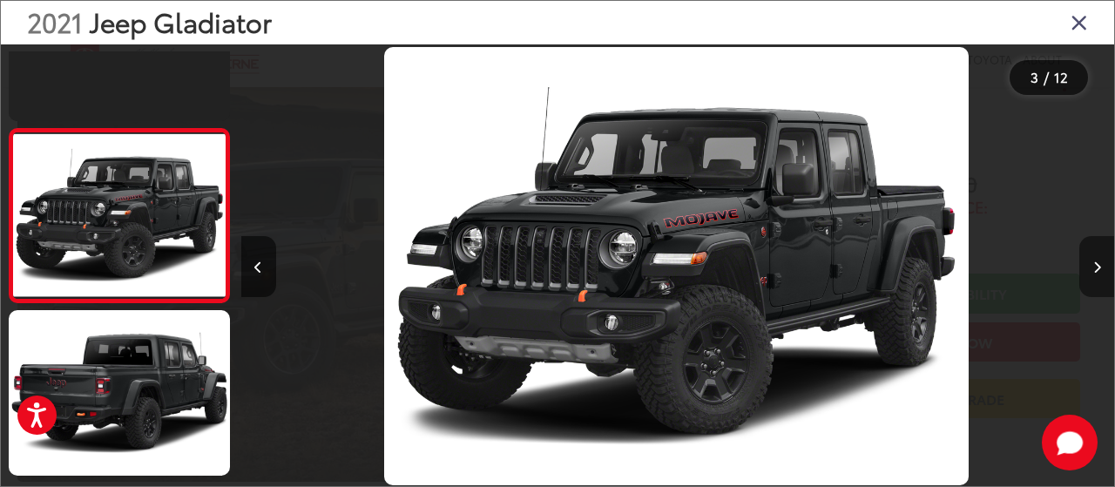
click at [1091, 266] on button "Next image" at bounding box center [1096, 266] width 35 height 61
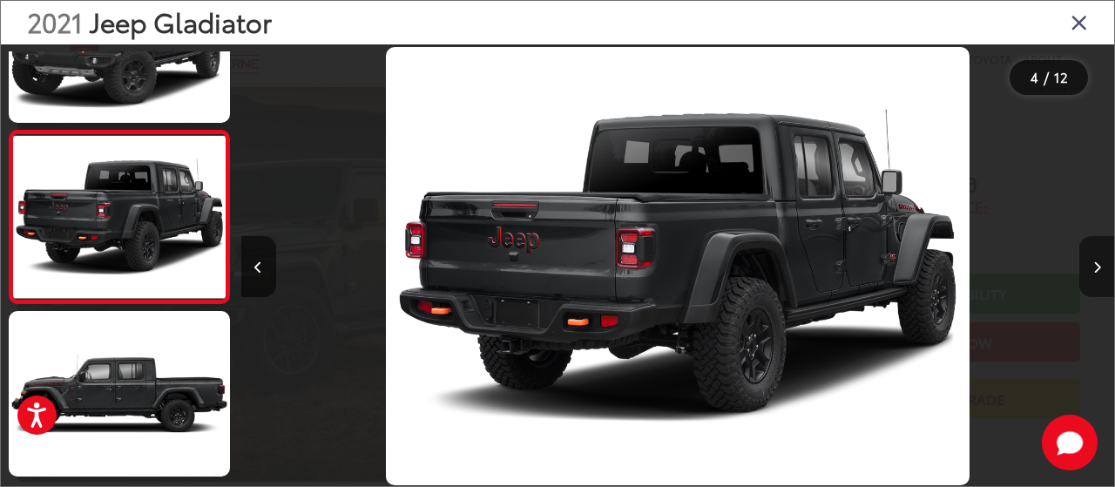
scroll to position [442, 0]
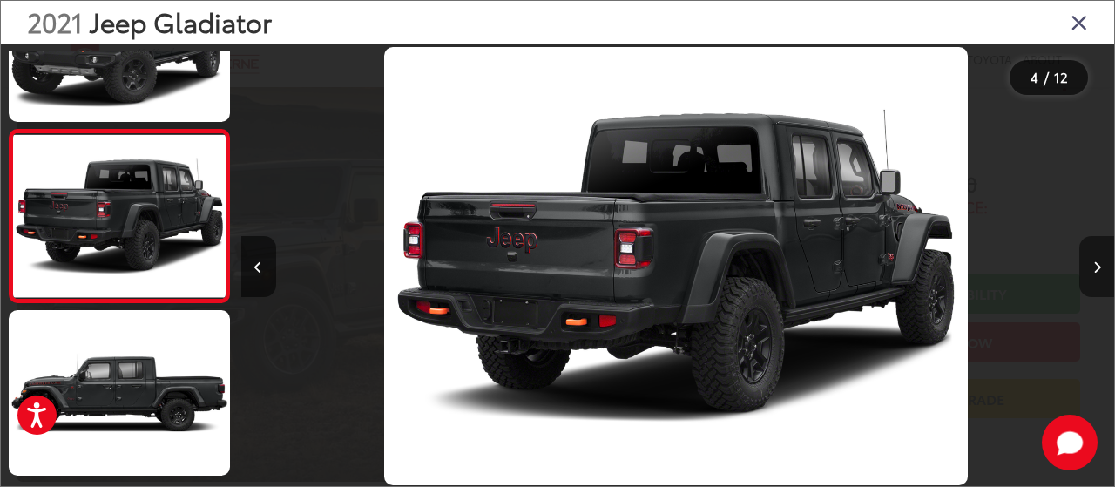
click at [1091, 267] on button "Next image" at bounding box center [1096, 266] width 35 height 61
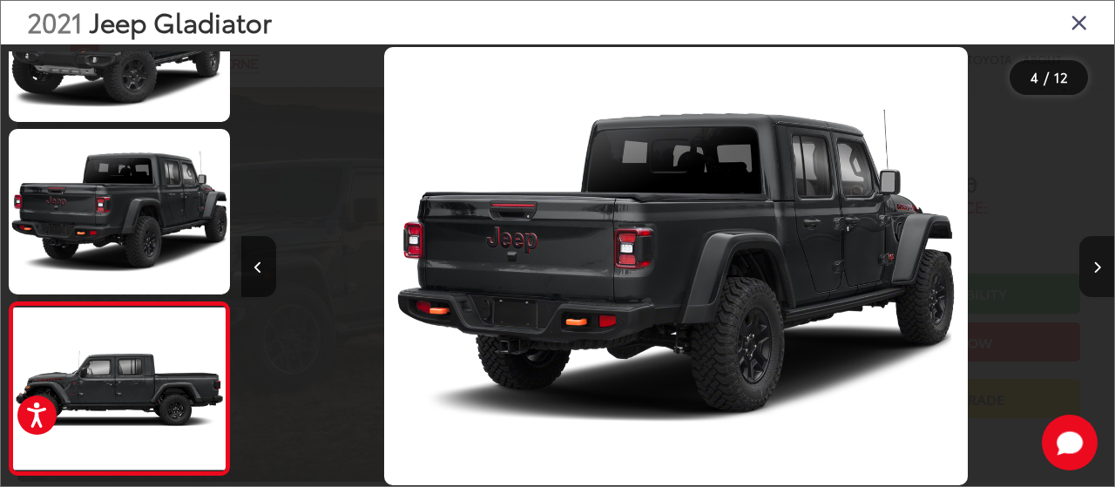
click at [1091, 267] on button "Next image" at bounding box center [1096, 266] width 35 height 61
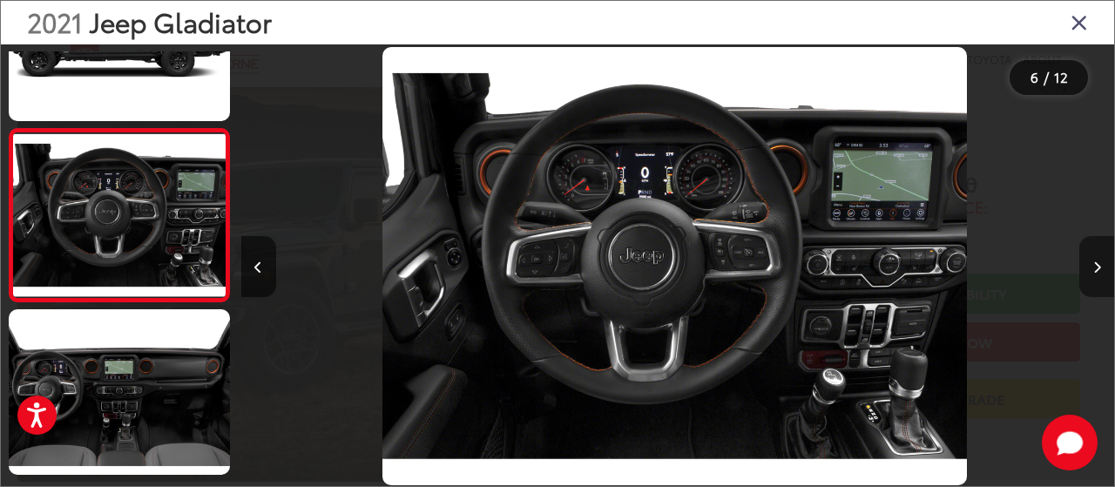
click at [1091, 267] on button "Next image" at bounding box center [1096, 266] width 35 height 61
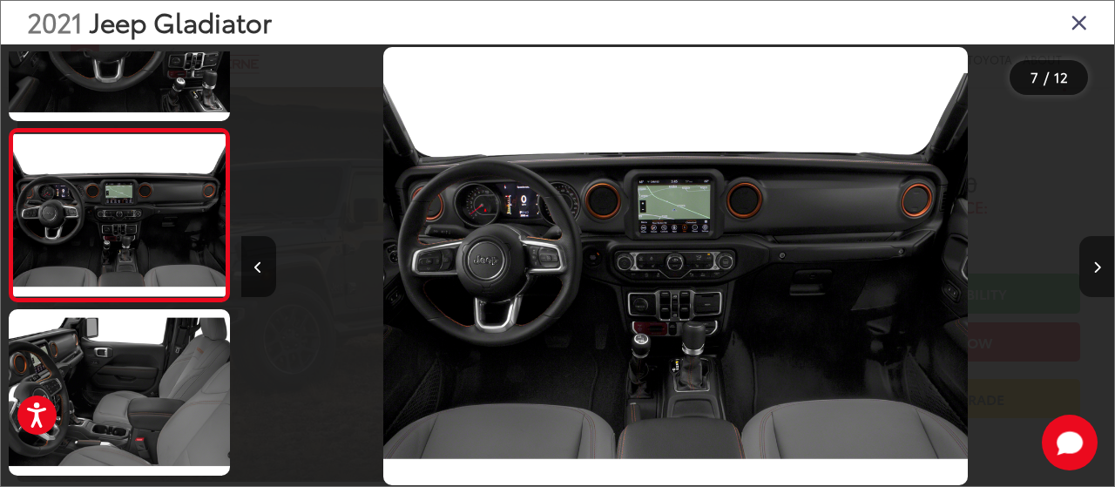
click at [1091, 268] on button "Next image" at bounding box center [1096, 266] width 35 height 61
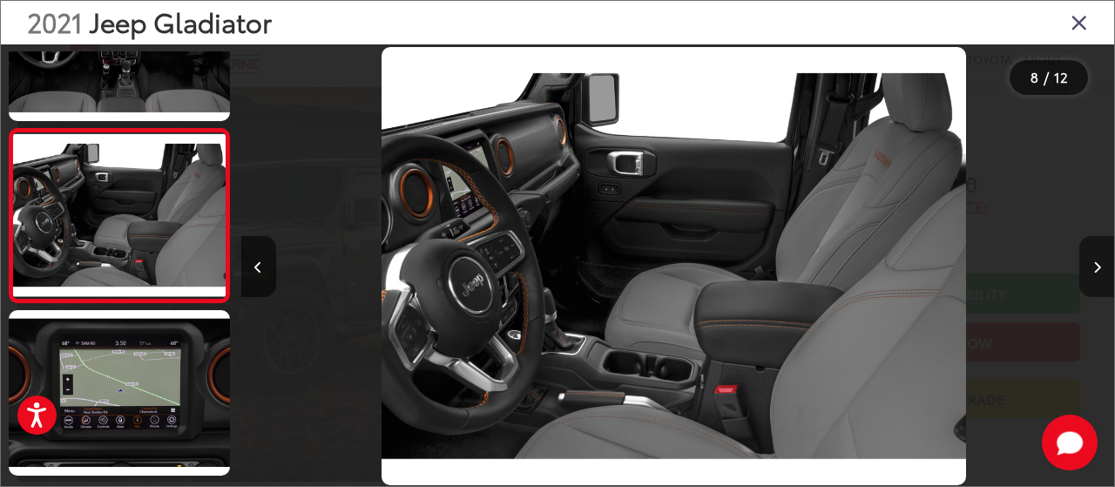
click at [1091, 268] on button "Next image" at bounding box center [1096, 266] width 35 height 61
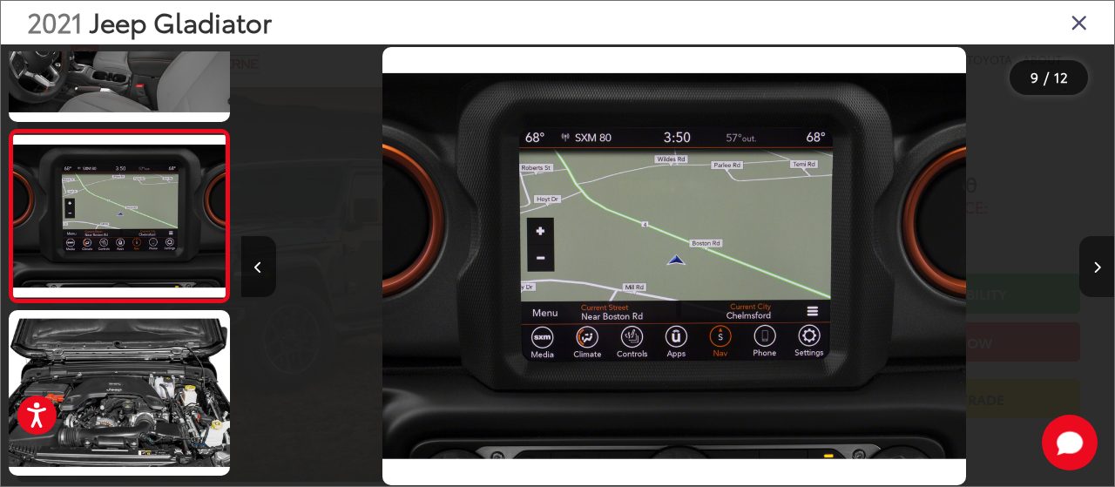
click at [1091, 268] on button "Next image" at bounding box center [1096, 266] width 35 height 61
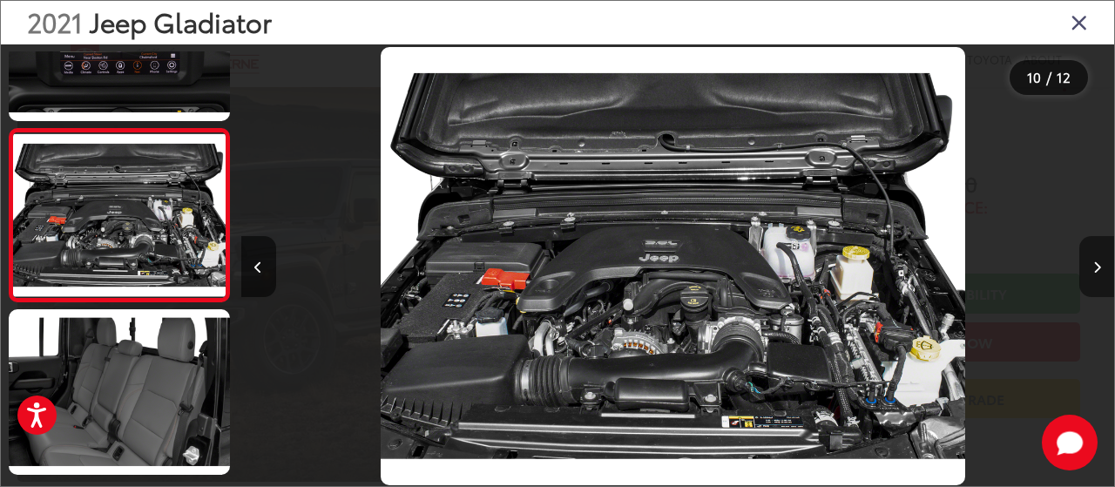
click at [1091, 268] on button "Next image" at bounding box center [1096, 266] width 35 height 61
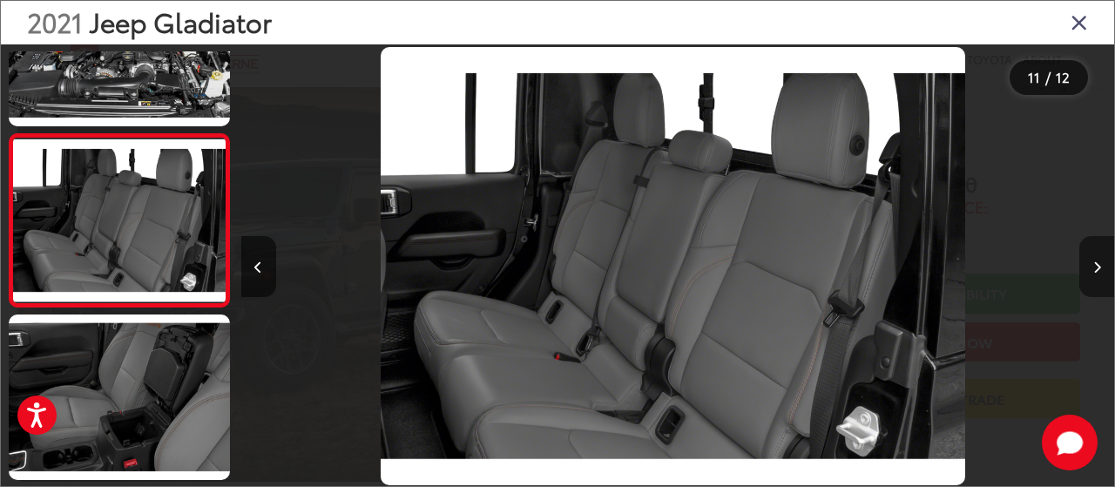
click at [1091, 268] on button "Next image" at bounding box center [1096, 266] width 35 height 61
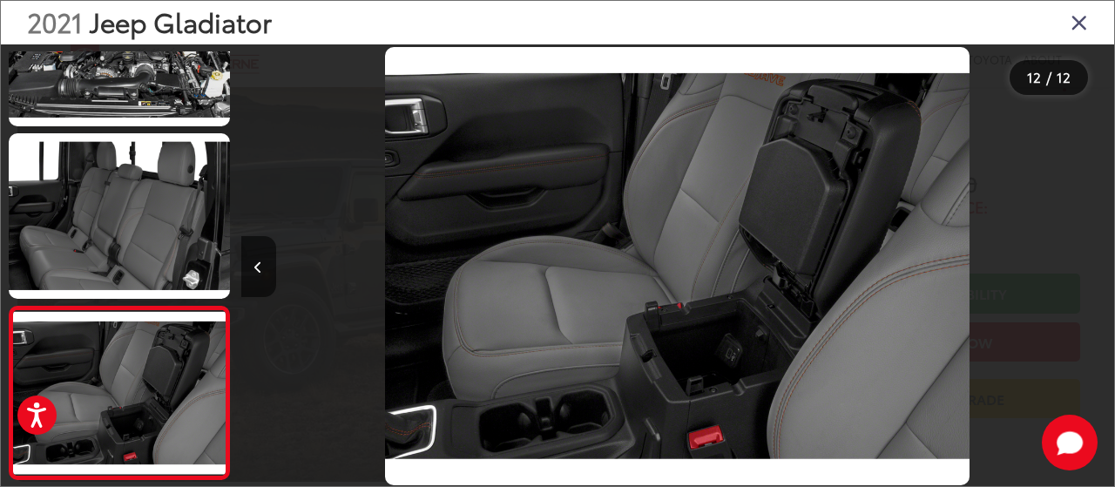
click at [1091, 268] on div at bounding box center [1004, 265] width 219 height 443
click at [1070, 29] on div "2021 Jeep Gladiator" at bounding box center [557, 23] width 1113 height 44
click at [1079, 19] on icon "Close gallery" at bounding box center [1078, 21] width 17 height 23
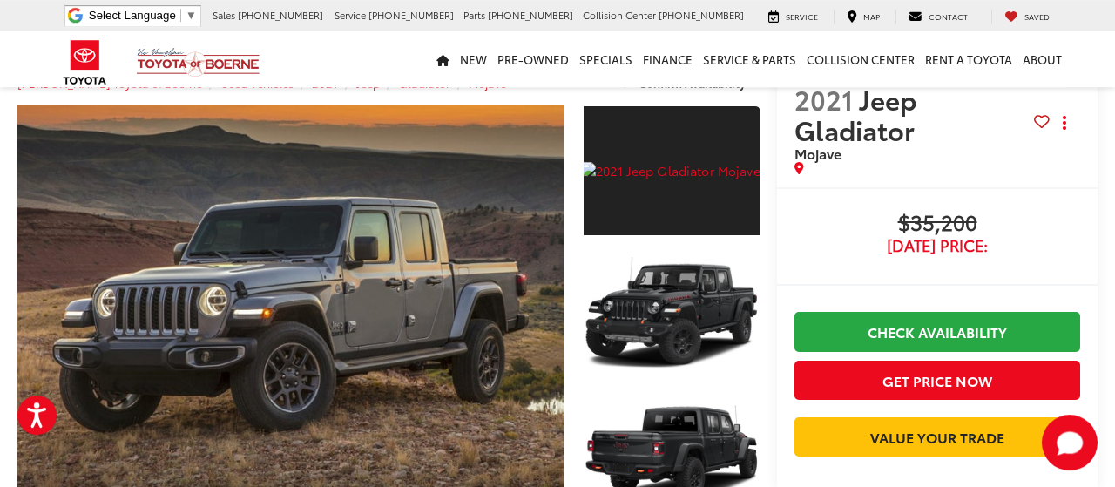
scroll to position [0, 0]
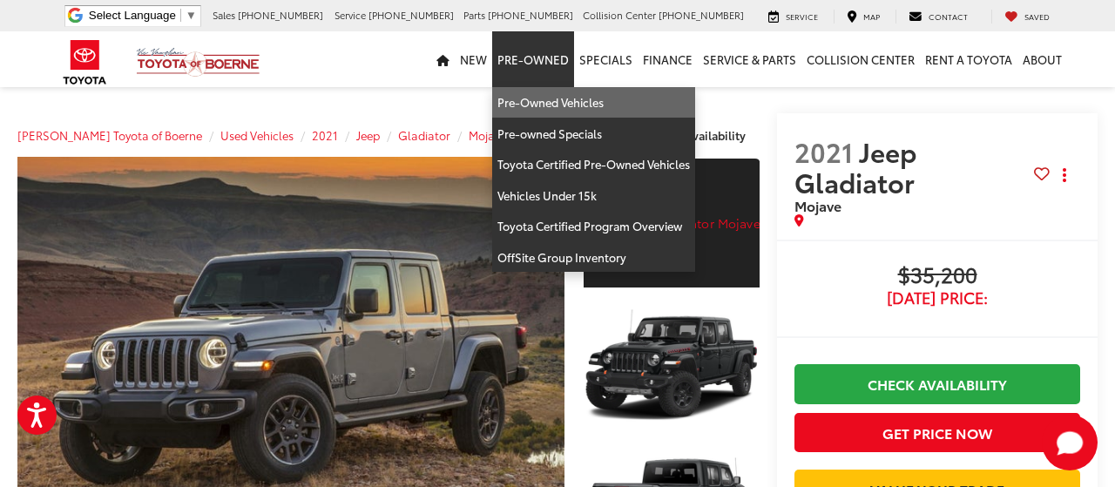
click at [544, 112] on link "Pre-Owned Vehicles" at bounding box center [593, 102] width 203 height 31
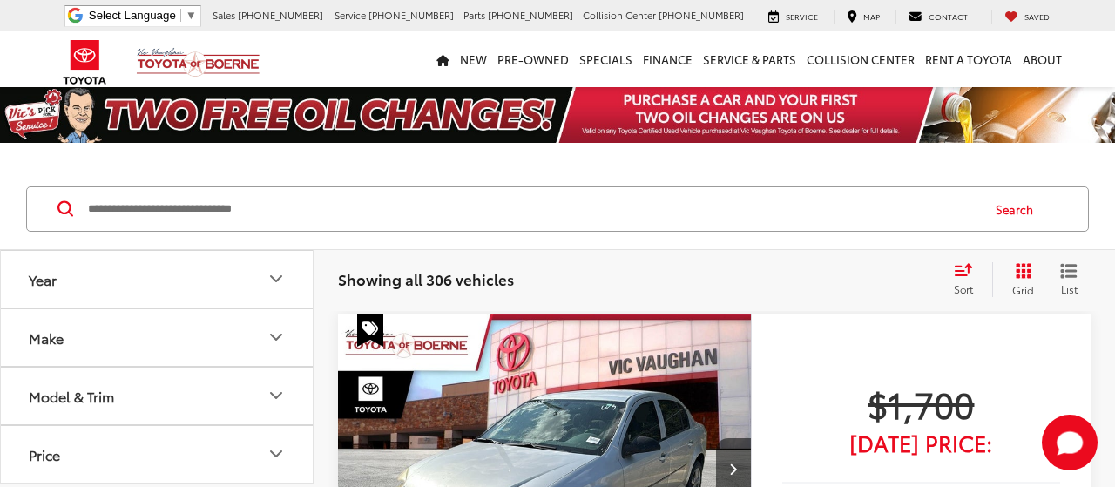
click at [264, 337] on button "Make" at bounding box center [158, 337] width 314 height 57
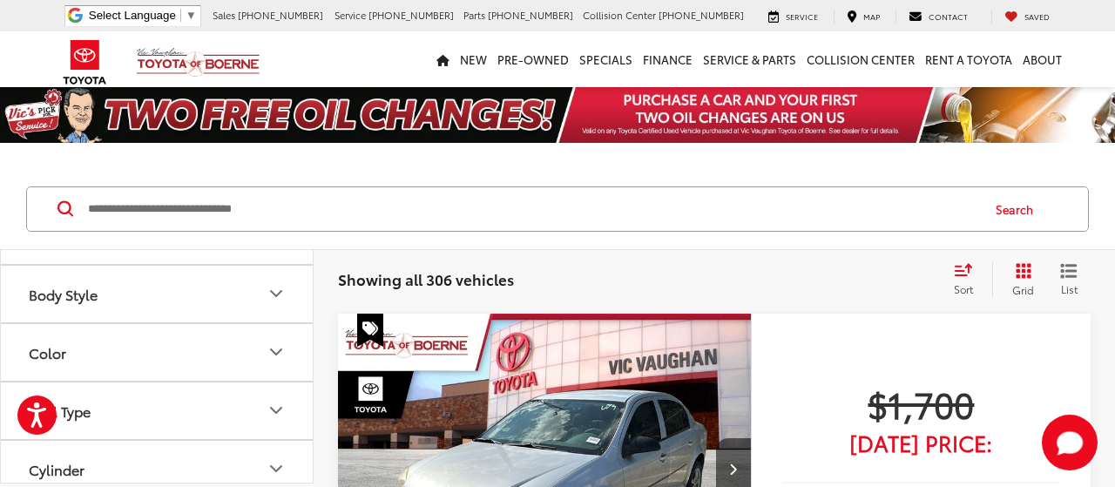
scroll to position [627, 0]
click at [157, 95] on img at bounding box center [157, 95] width 0 height 0
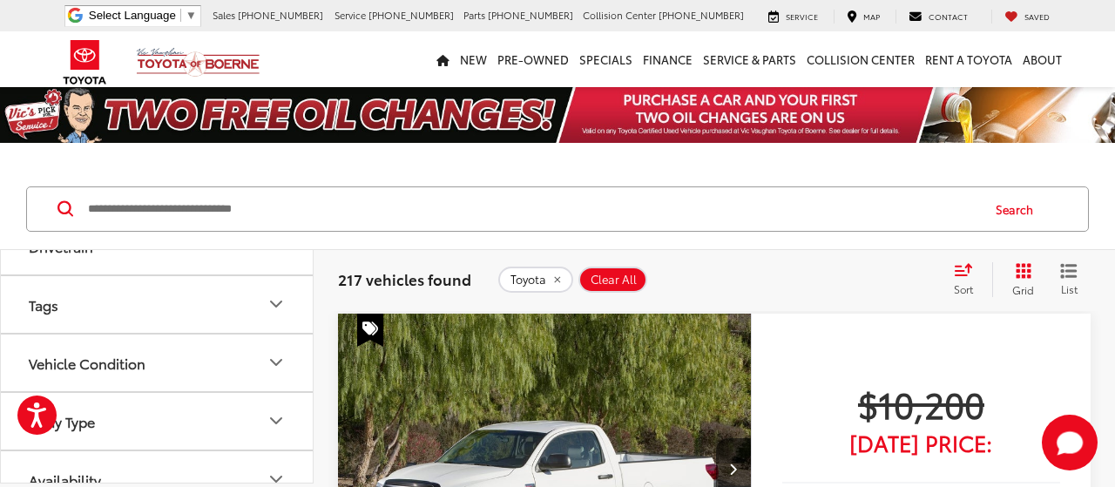
scroll to position [941, 0]
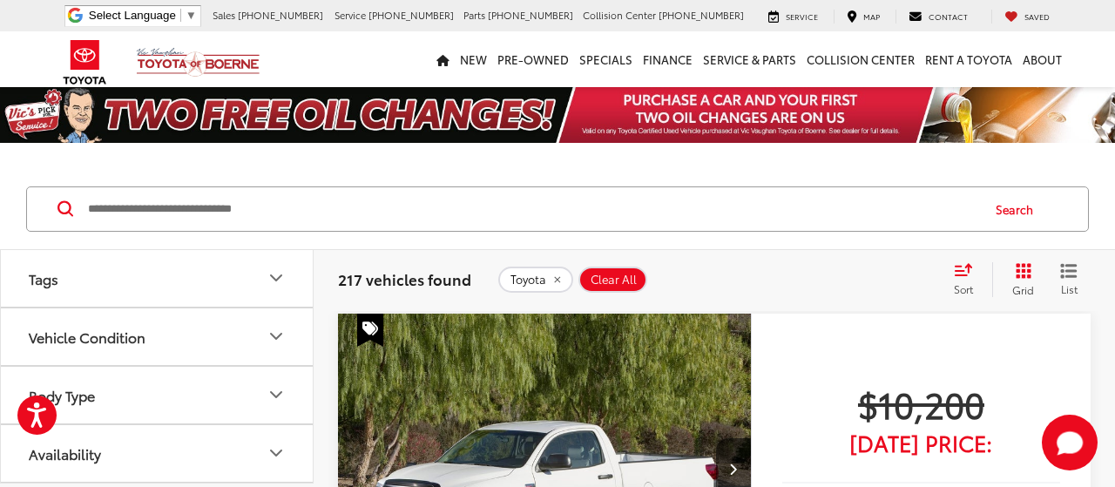
click at [31, 101] on label "4D Double Cab (21)" at bounding box center [91, 86] width 138 height 29
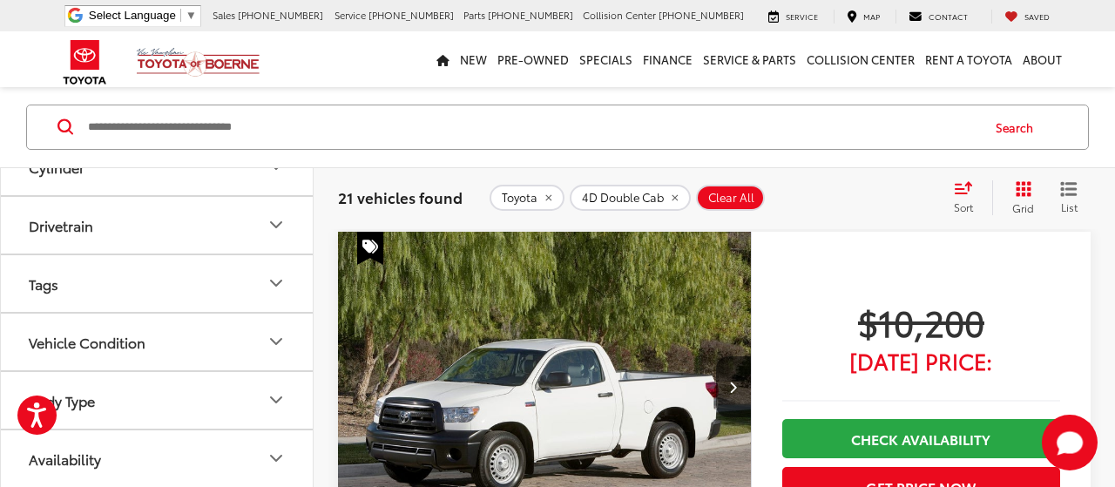
scroll to position [1463, 0]
click at [272, 177] on icon "Cylinder" at bounding box center [276, 166] width 21 height 21
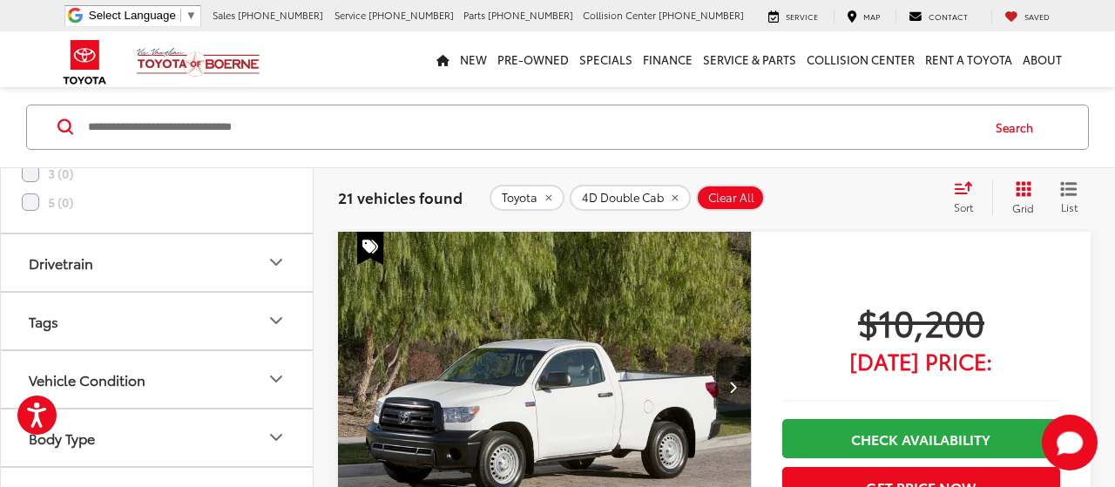
click at [30, 131] on label "6 (9)" at bounding box center [47, 116] width 51 height 29
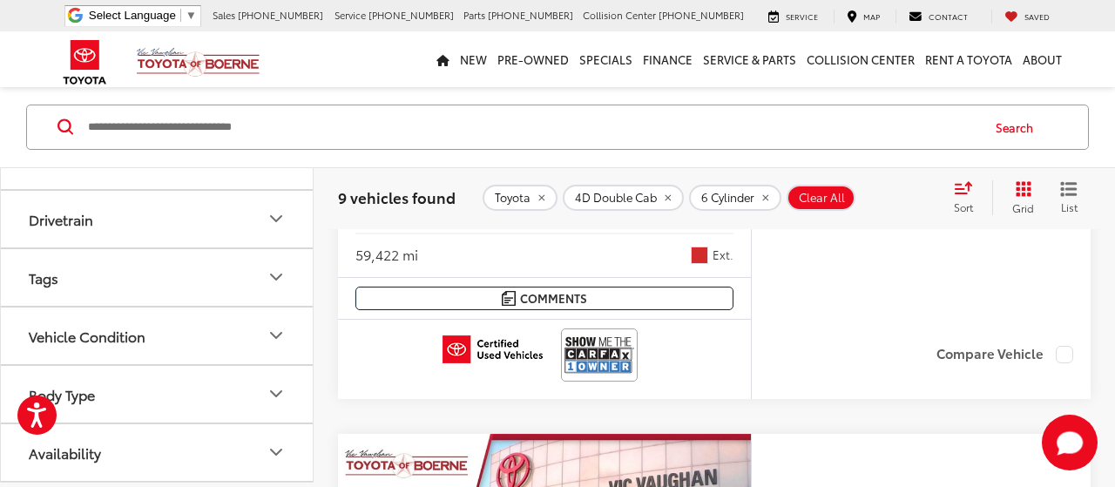
scroll to position [1672, 0]
click at [277, 230] on icon "Drivetrain" at bounding box center [276, 219] width 21 height 21
click at [29, 145] on label "4WD (4)" at bounding box center [58, 131] width 73 height 29
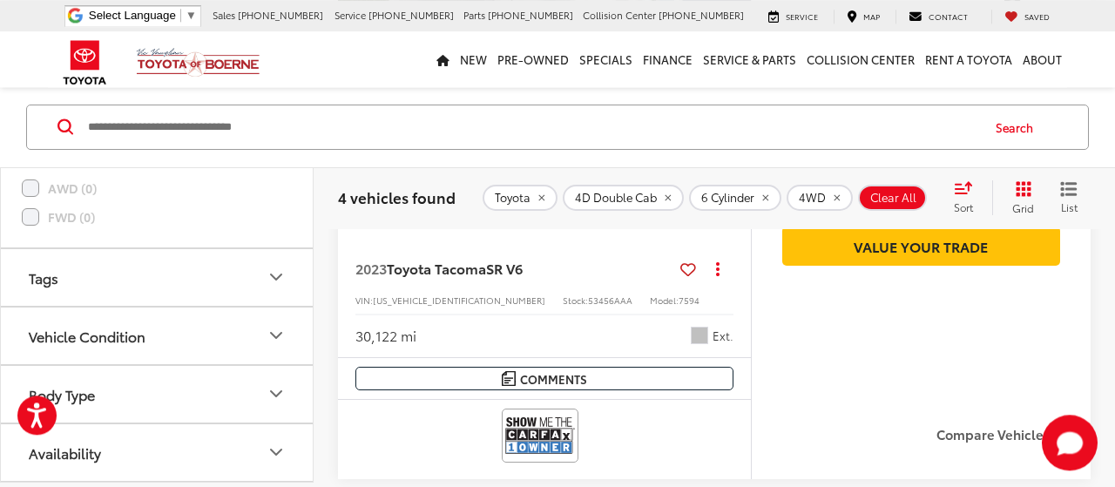
scroll to position [2346, 0]
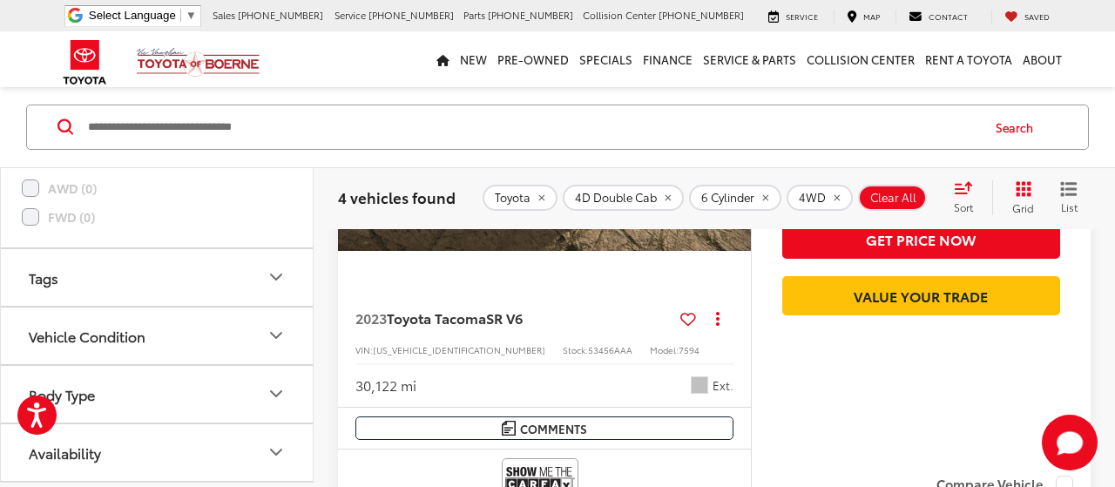
click at [689, 319] on icon at bounding box center [688, 319] width 16 height 1
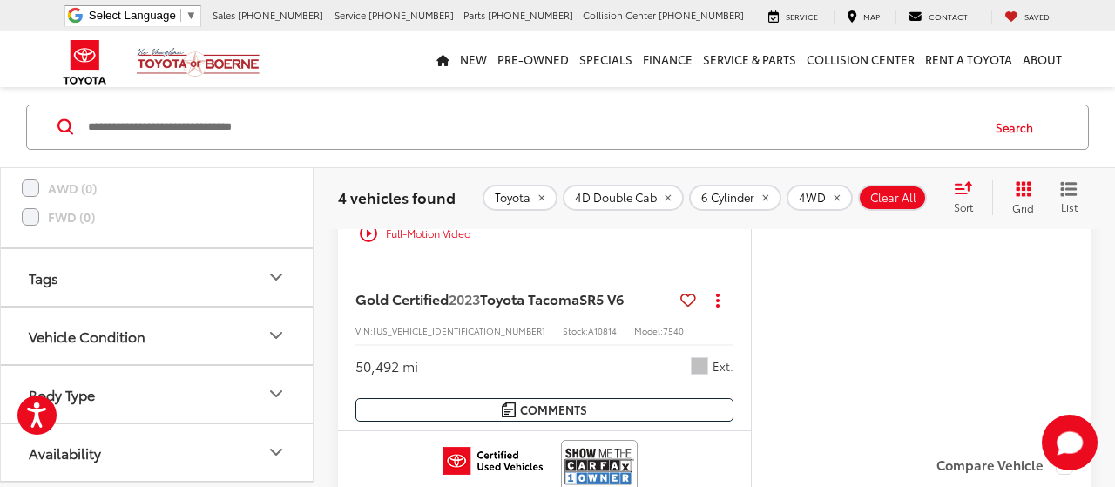
scroll to position [1644, 0]
click at [688, 300] on icon at bounding box center [688, 300] width 16 height 1
click at [687, 300] on icon at bounding box center [688, 300] width 16 height 1
click at [688, 300] on icon at bounding box center [688, 300] width 16 height 1
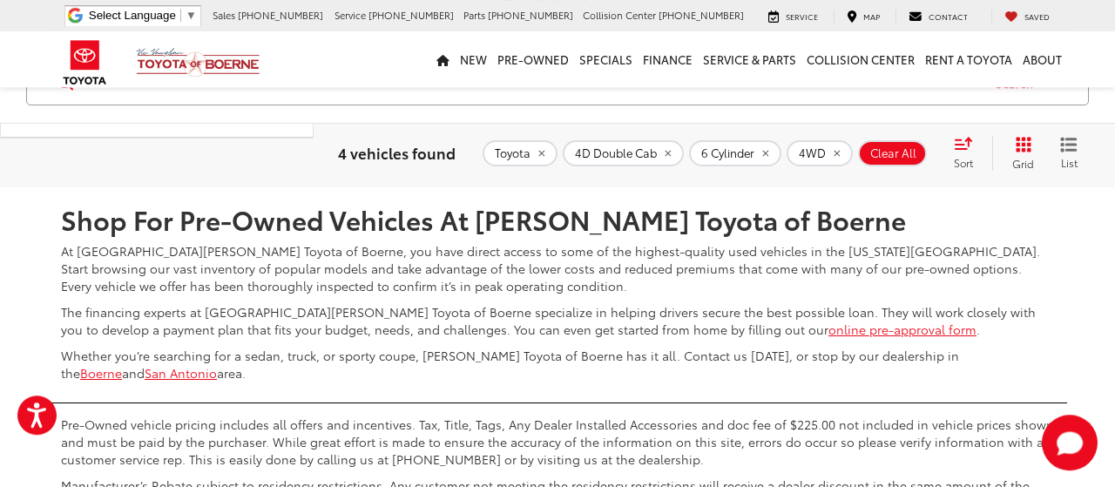
scroll to position [2799, 0]
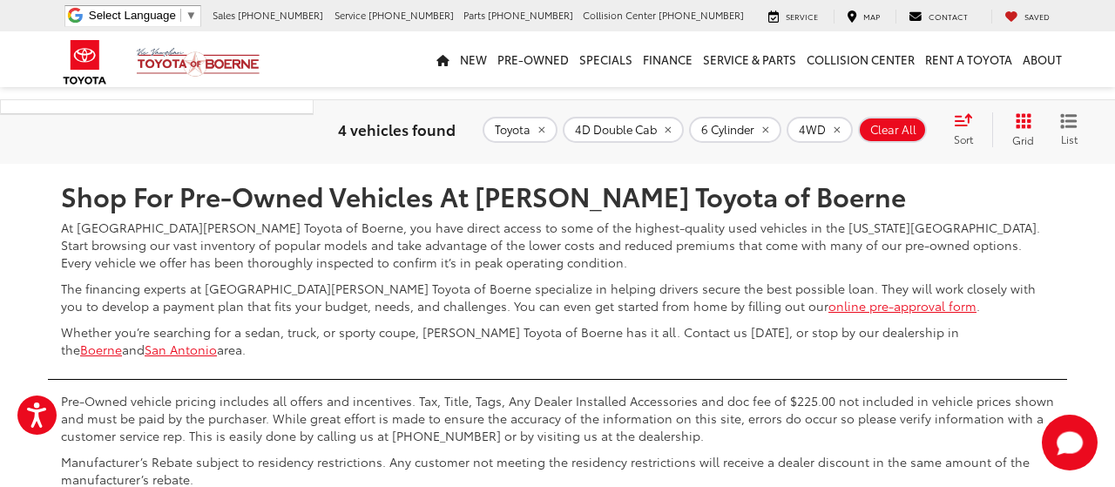
click at [1042, 7] on ul "Select Language ​ ▼ Sales 726-222-1157 Service 726-222-1141 Parts 726-222-1145 …" at bounding box center [563, 16] width 1007 height 22
click at [1032, 12] on span "Saved" at bounding box center [1036, 15] width 25 height 11
